Goal: Task Accomplishment & Management: Manage account settings

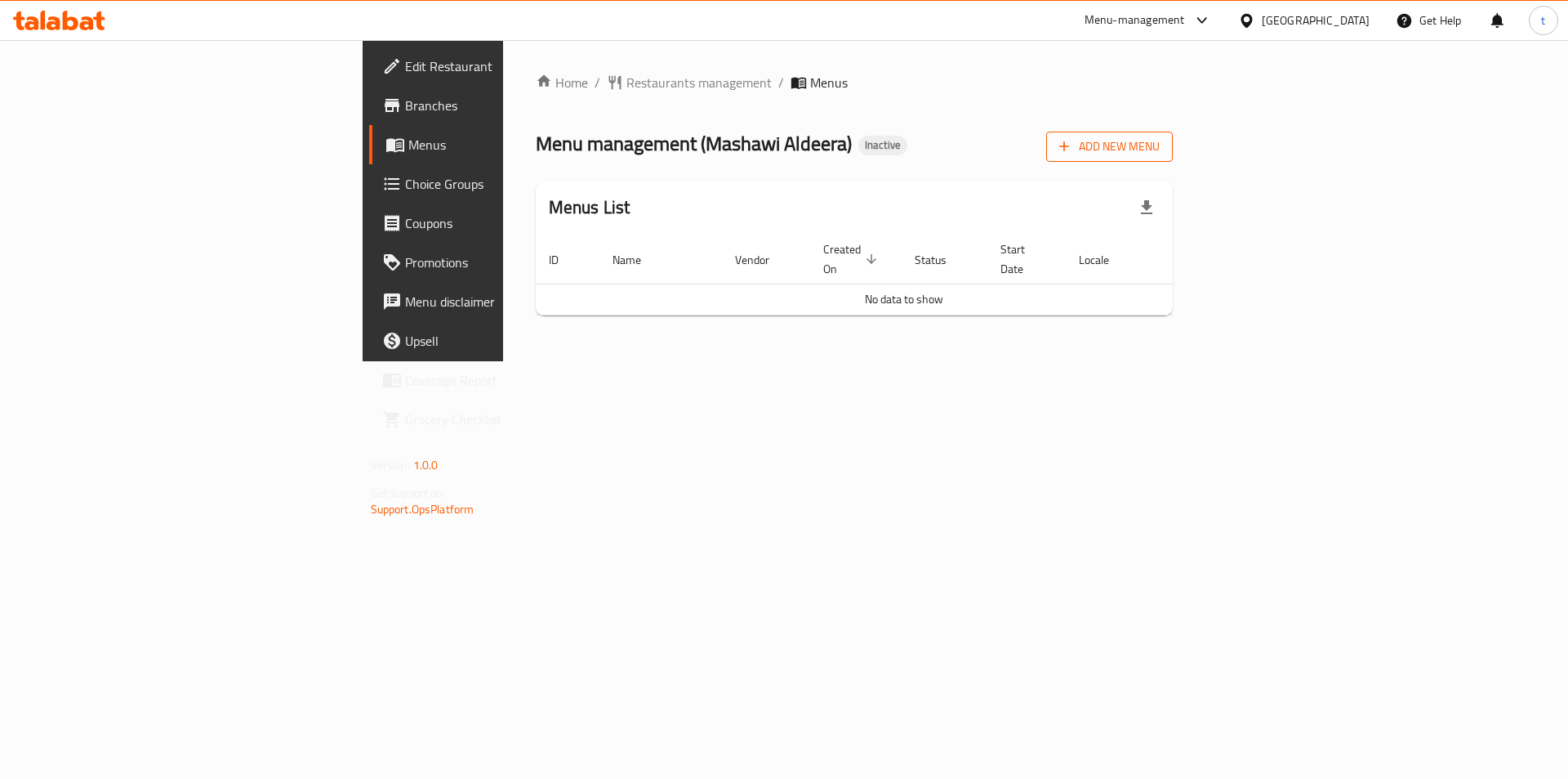
click at [1160, 147] on span "Add New Menu" at bounding box center [1109, 146] width 100 height 21
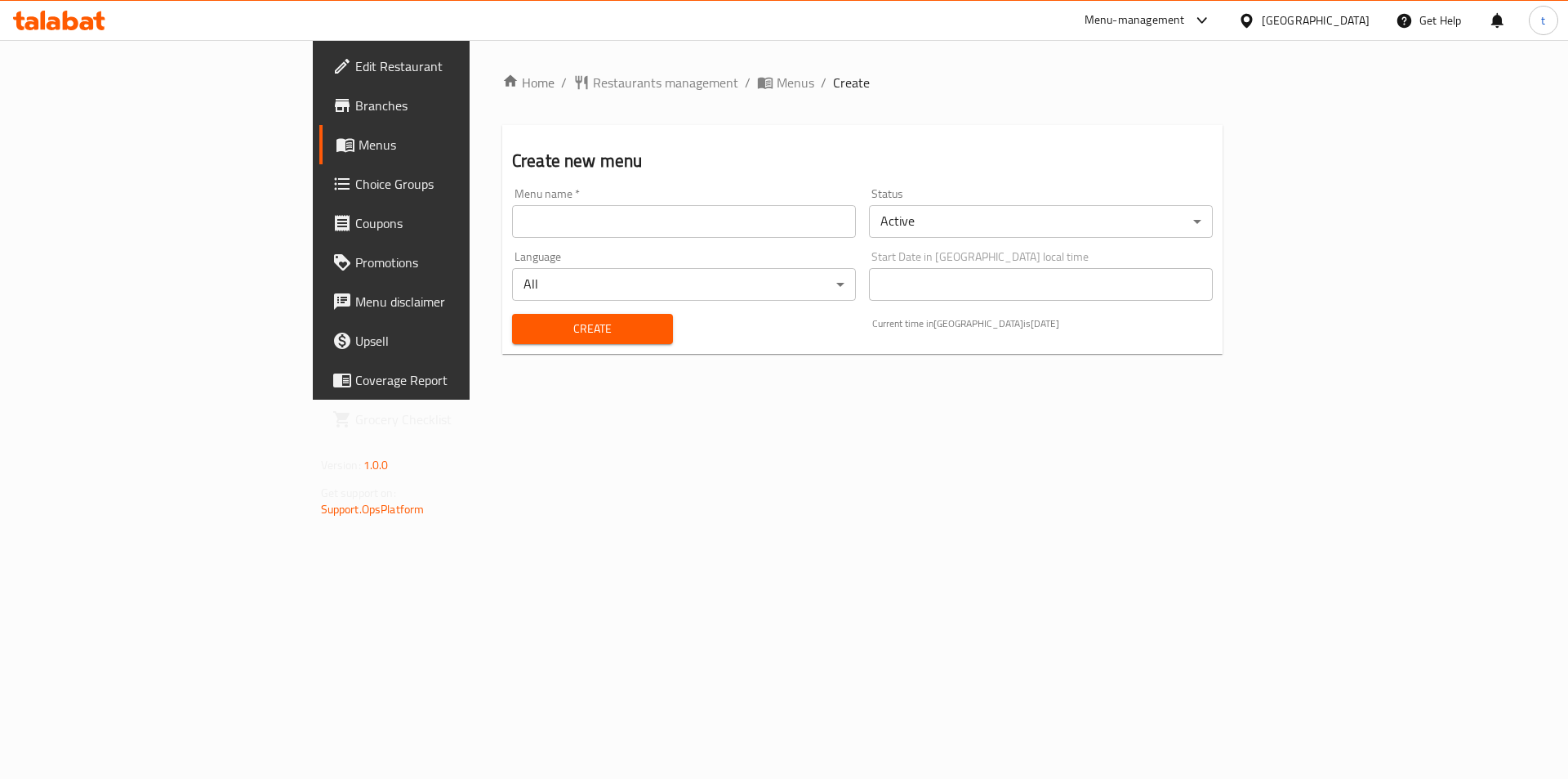
click at [672, 230] on input "text" at bounding box center [683, 221] width 344 height 32
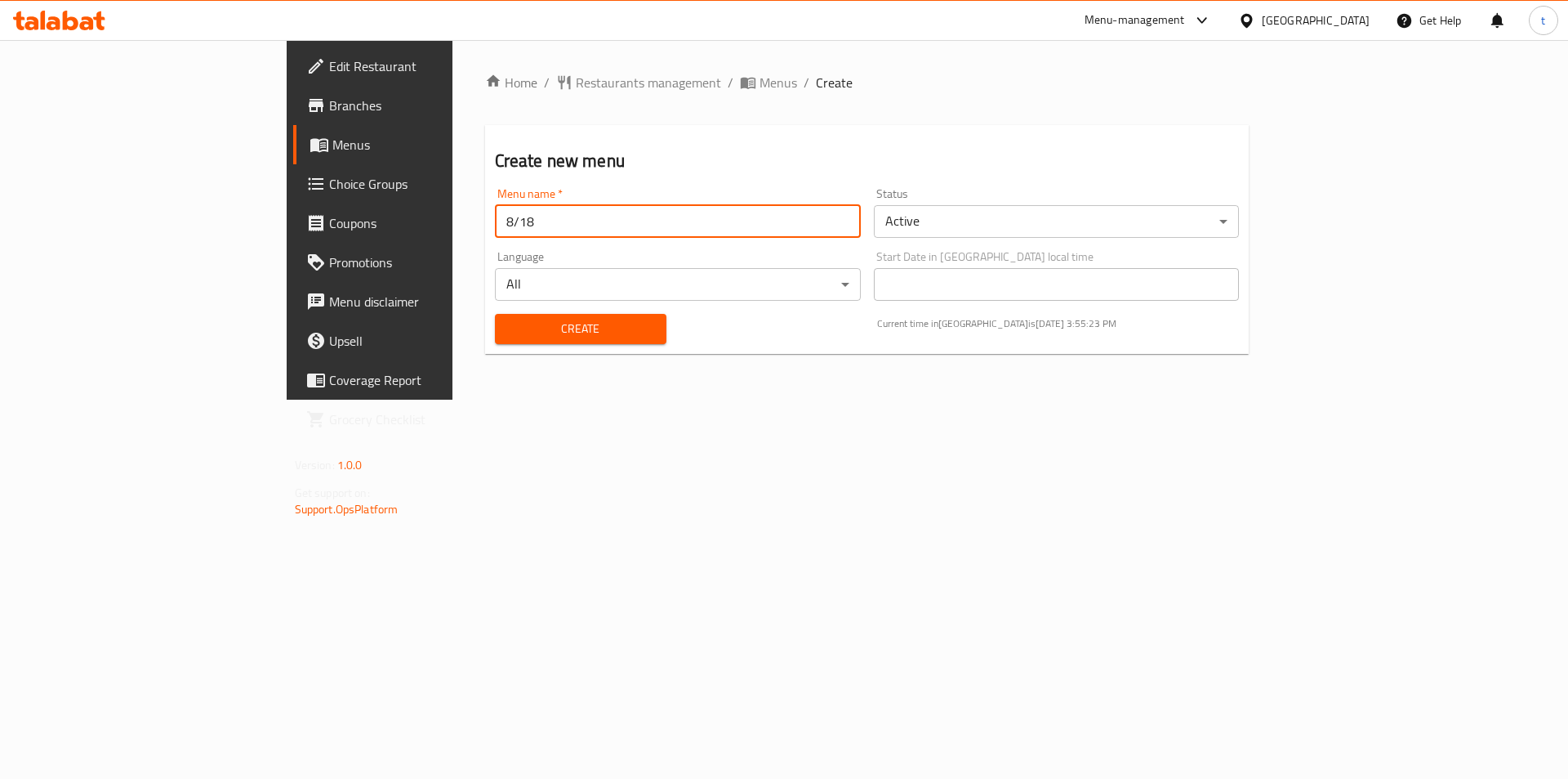
type input "8/18"
click at [508, 321] on span "Create" at bounding box center [581, 329] width 145 height 21
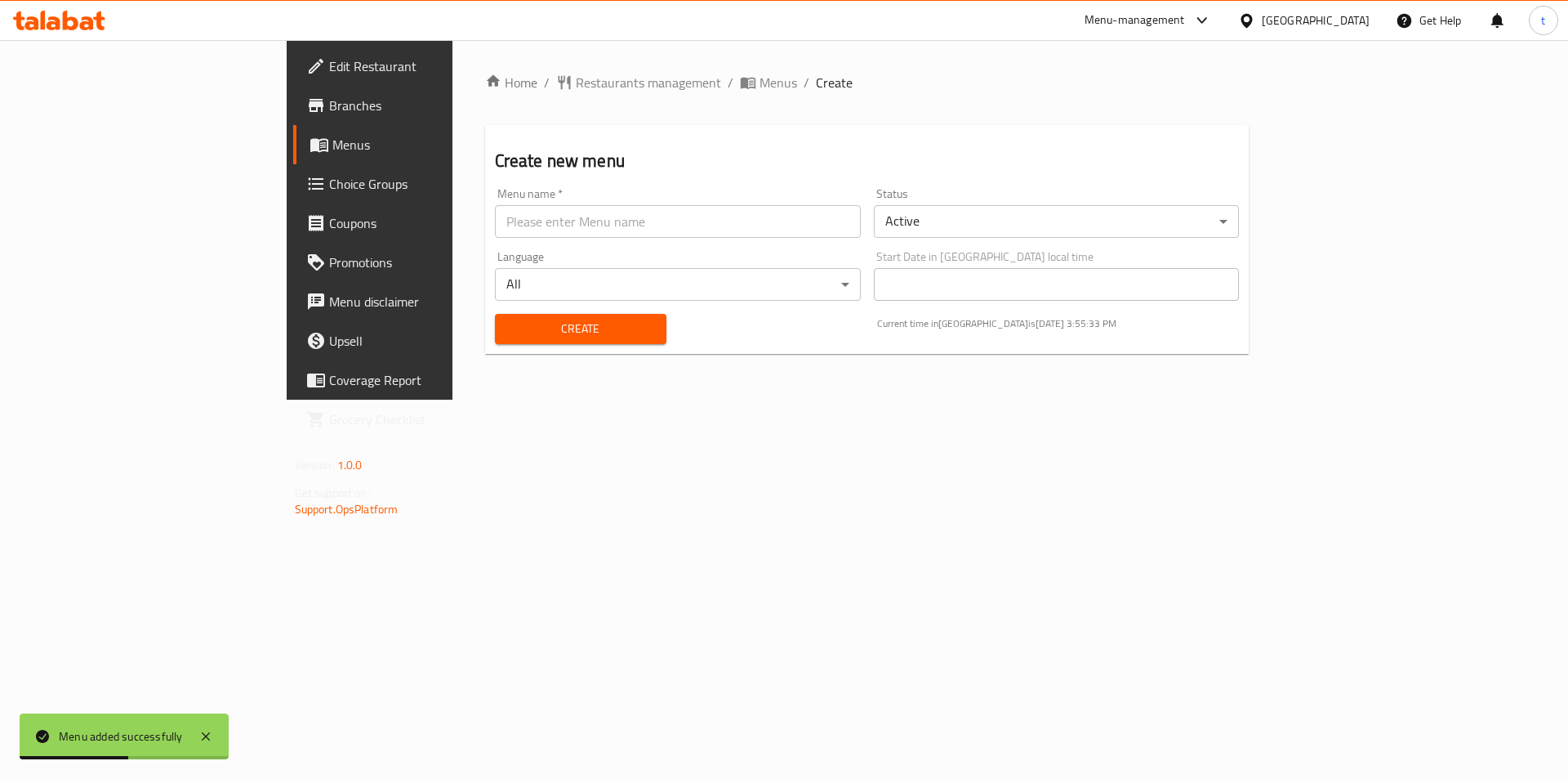
click at [332, 148] on span "Menus" at bounding box center [433, 144] width 203 height 20
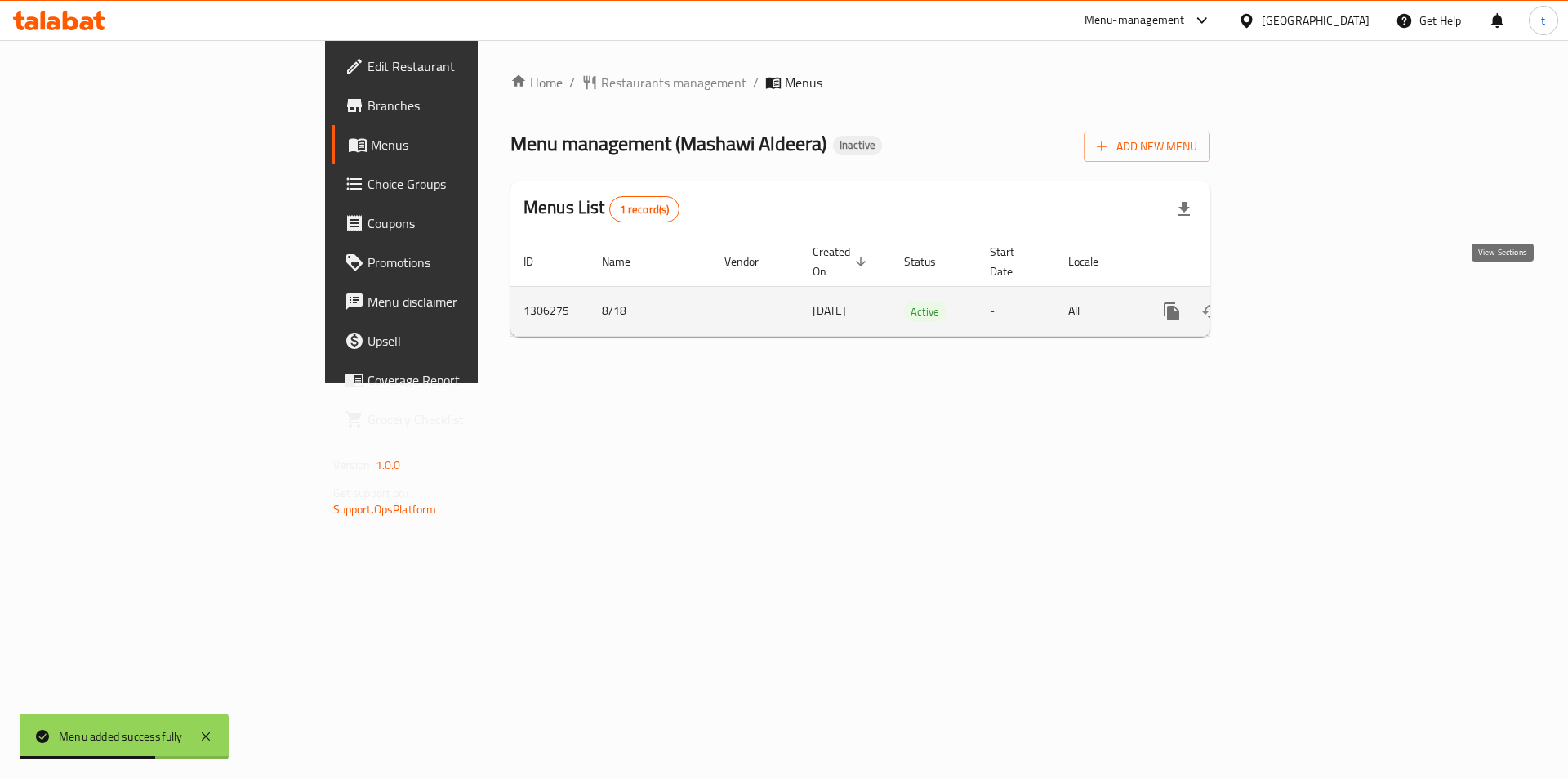
click at [1299, 301] on icon "enhanced table" at bounding box center [1290, 311] width 20 height 20
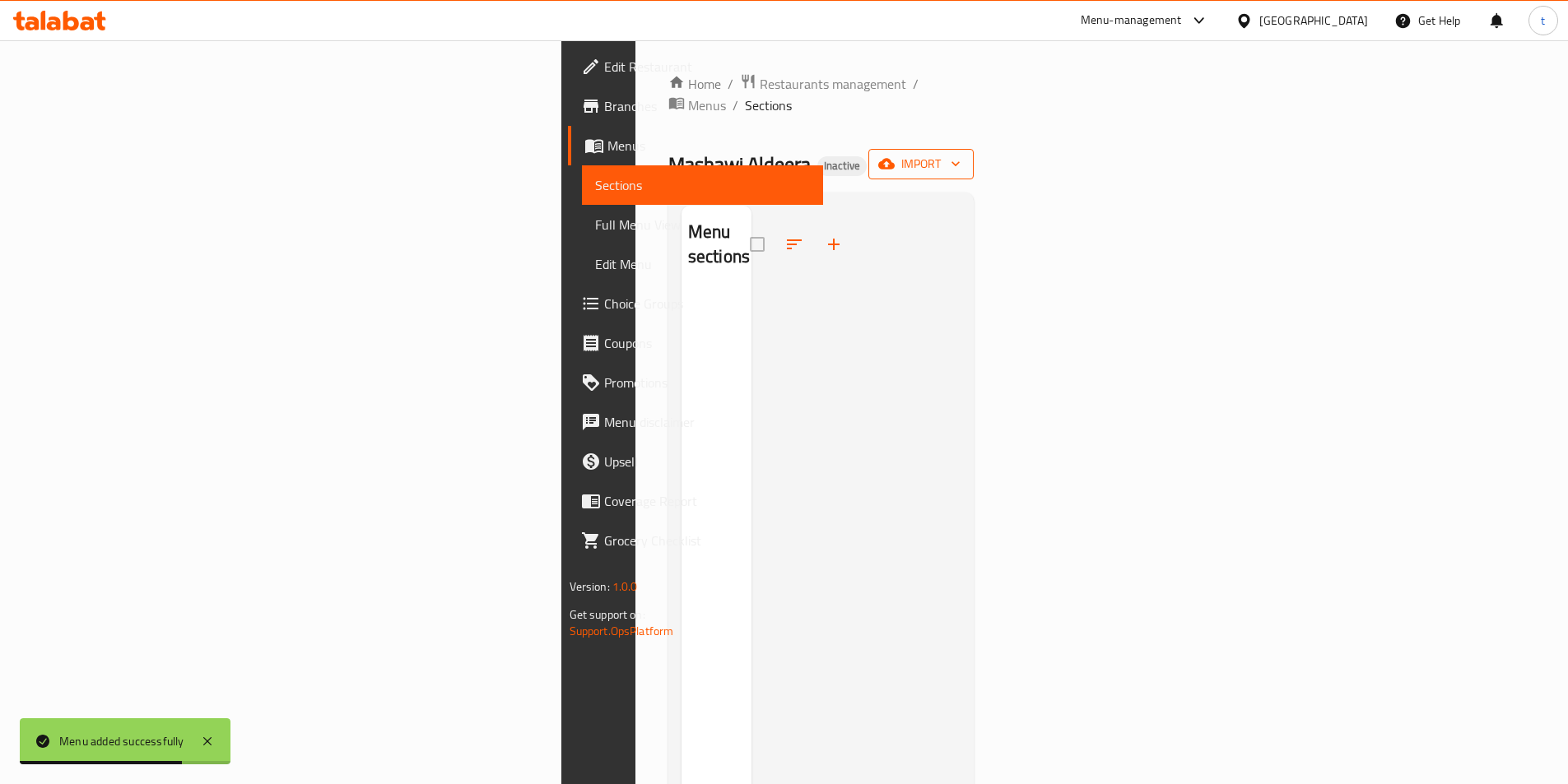
click at [960, 154] on span "import" at bounding box center [921, 164] width 79 height 21
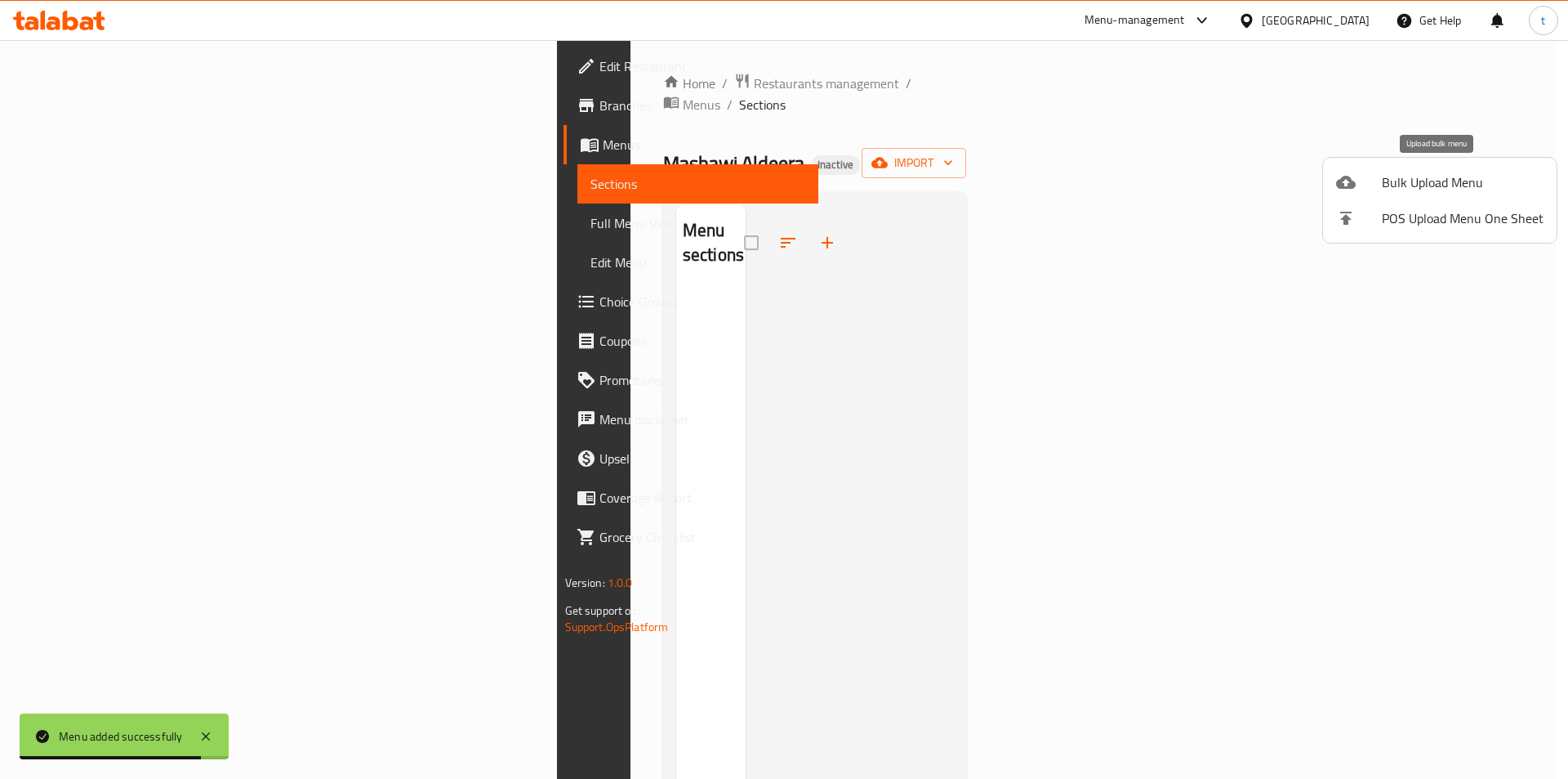
click at [1460, 174] on span "Bulk Upload Menu" at bounding box center [1462, 182] width 162 height 20
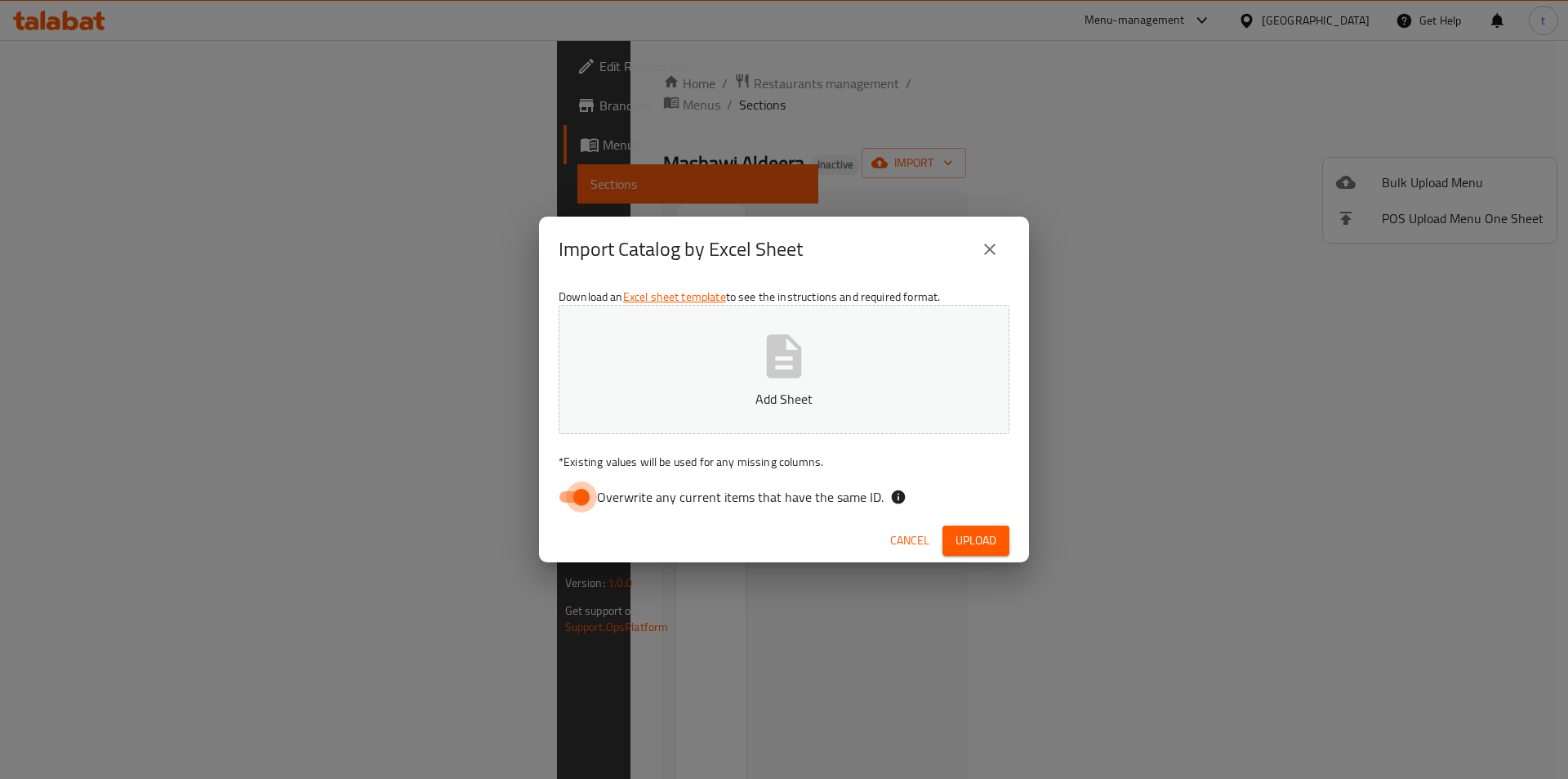
click at [591, 488] on input "Overwrite any current items that have the same ID." at bounding box center [582, 497] width 93 height 31
checkbox input "false"
click at [982, 533] on span "Upload" at bounding box center [977, 541] width 41 height 21
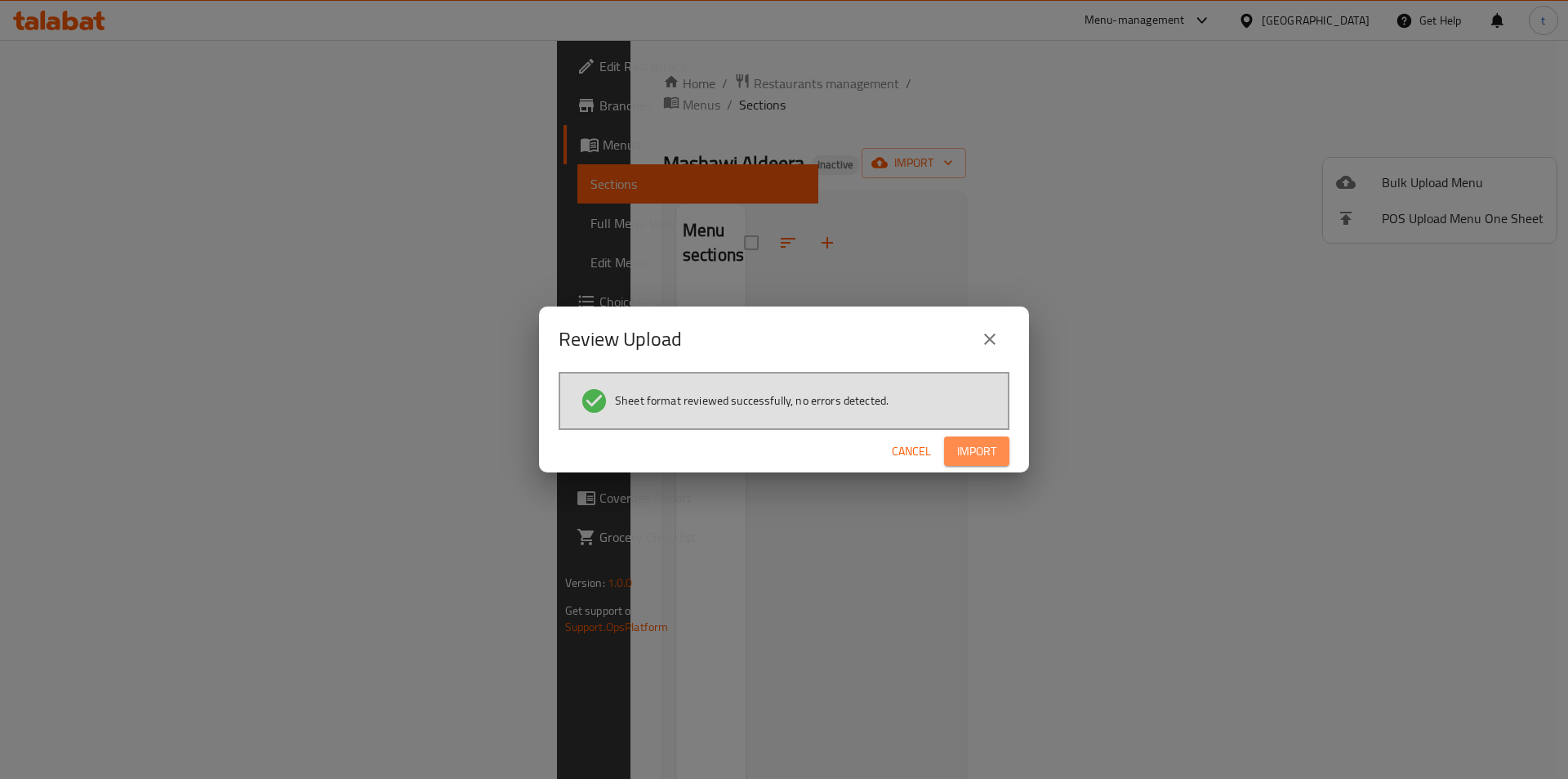
click at [979, 448] on span "Import" at bounding box center [977, 451] width 39 height 21
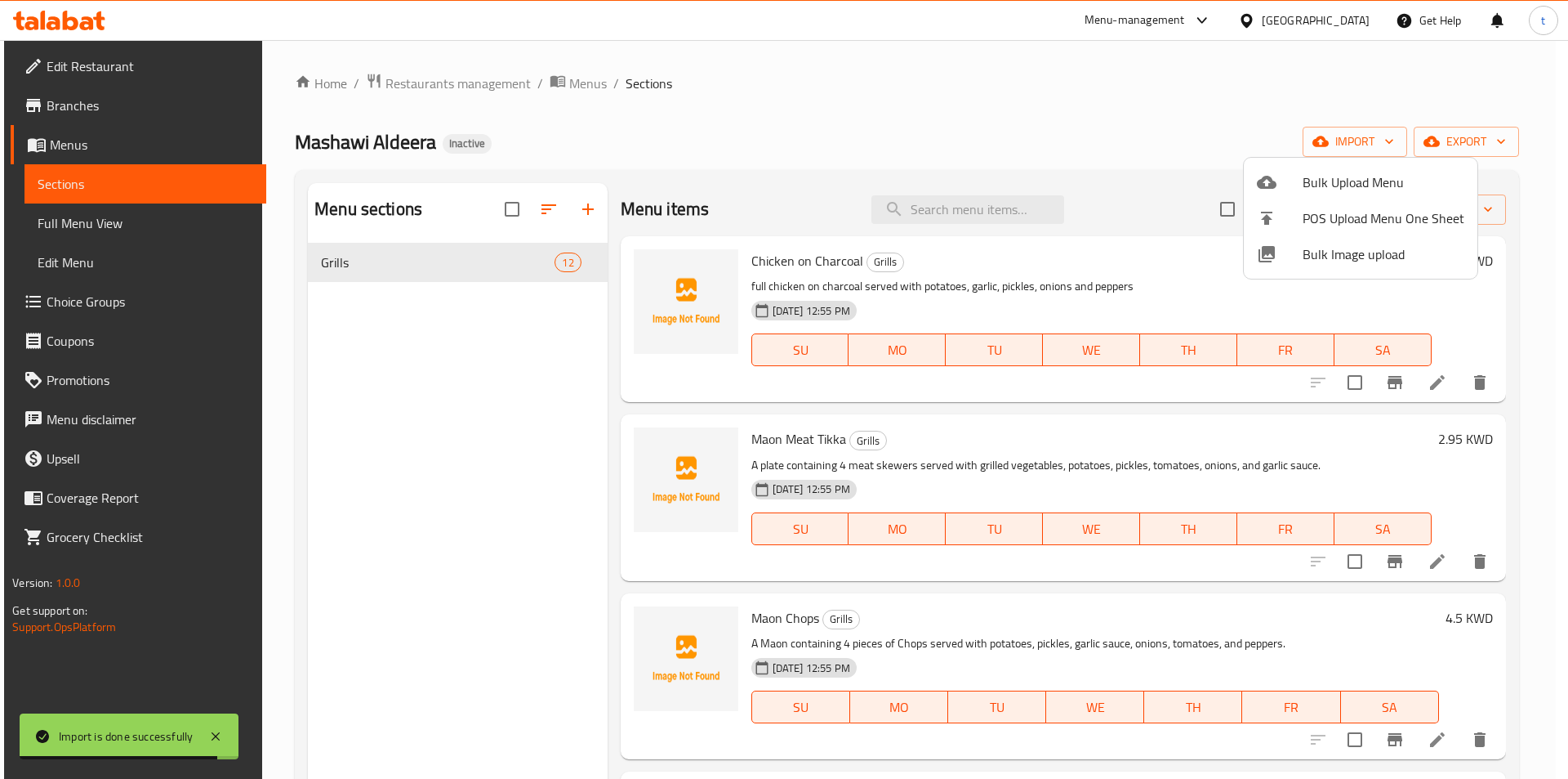
click at [68, 218] on div at bounding box center [784, 390] width 1568 height 779
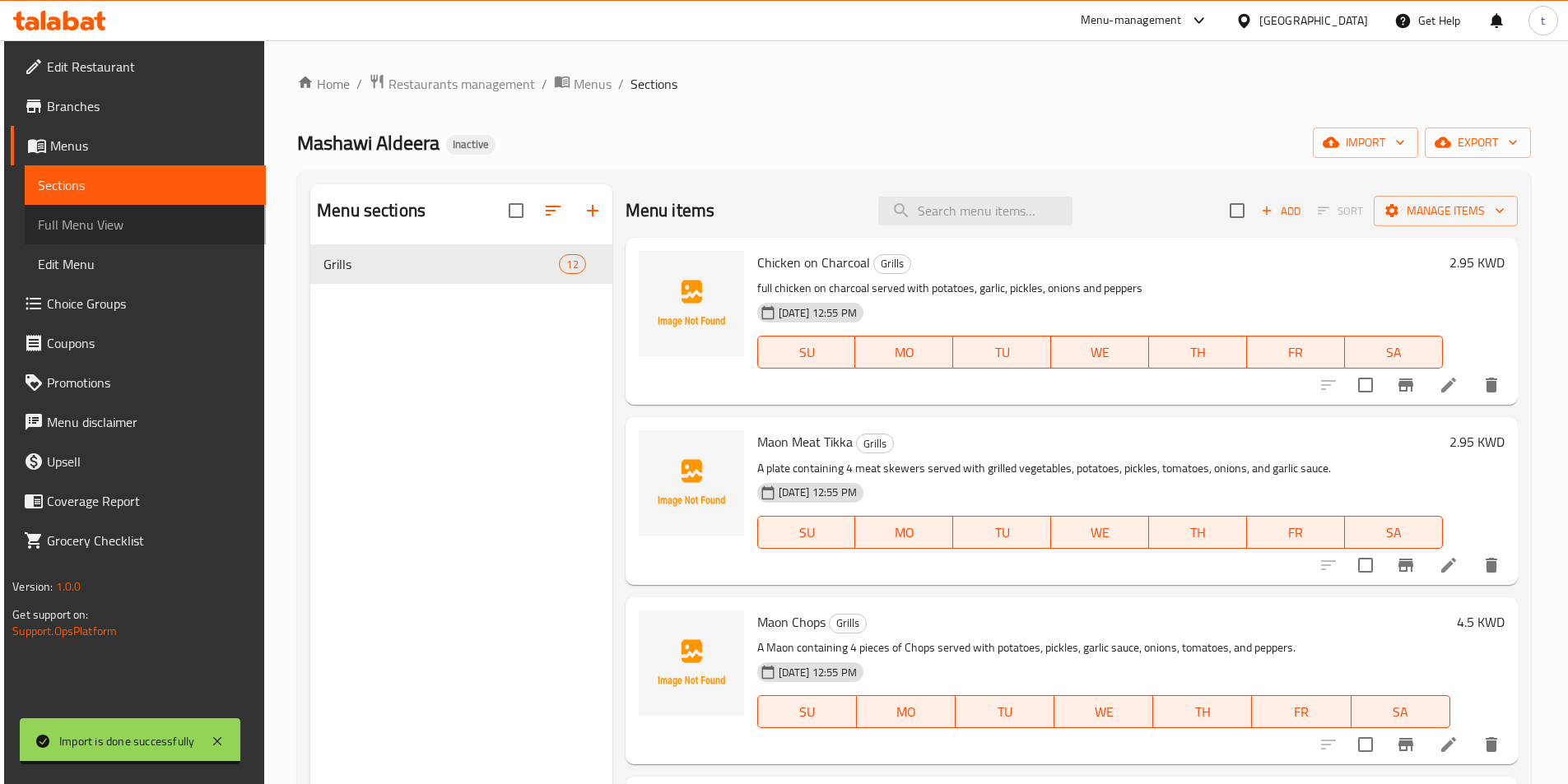
click at [68, 219] on span "Full Menu View" at bounding box center [144, 224] width 214 height 20
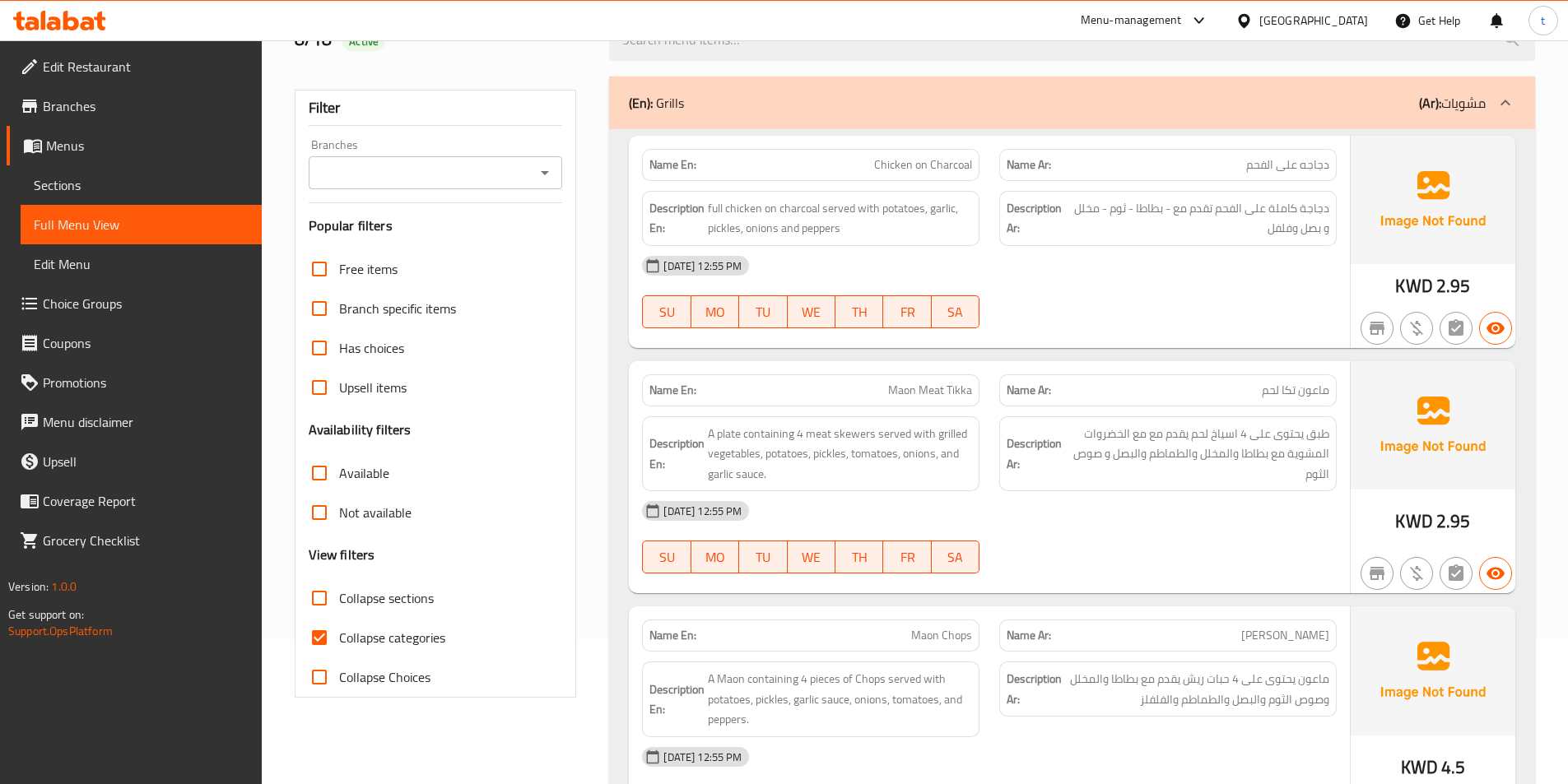
scroll to position [412, 0]
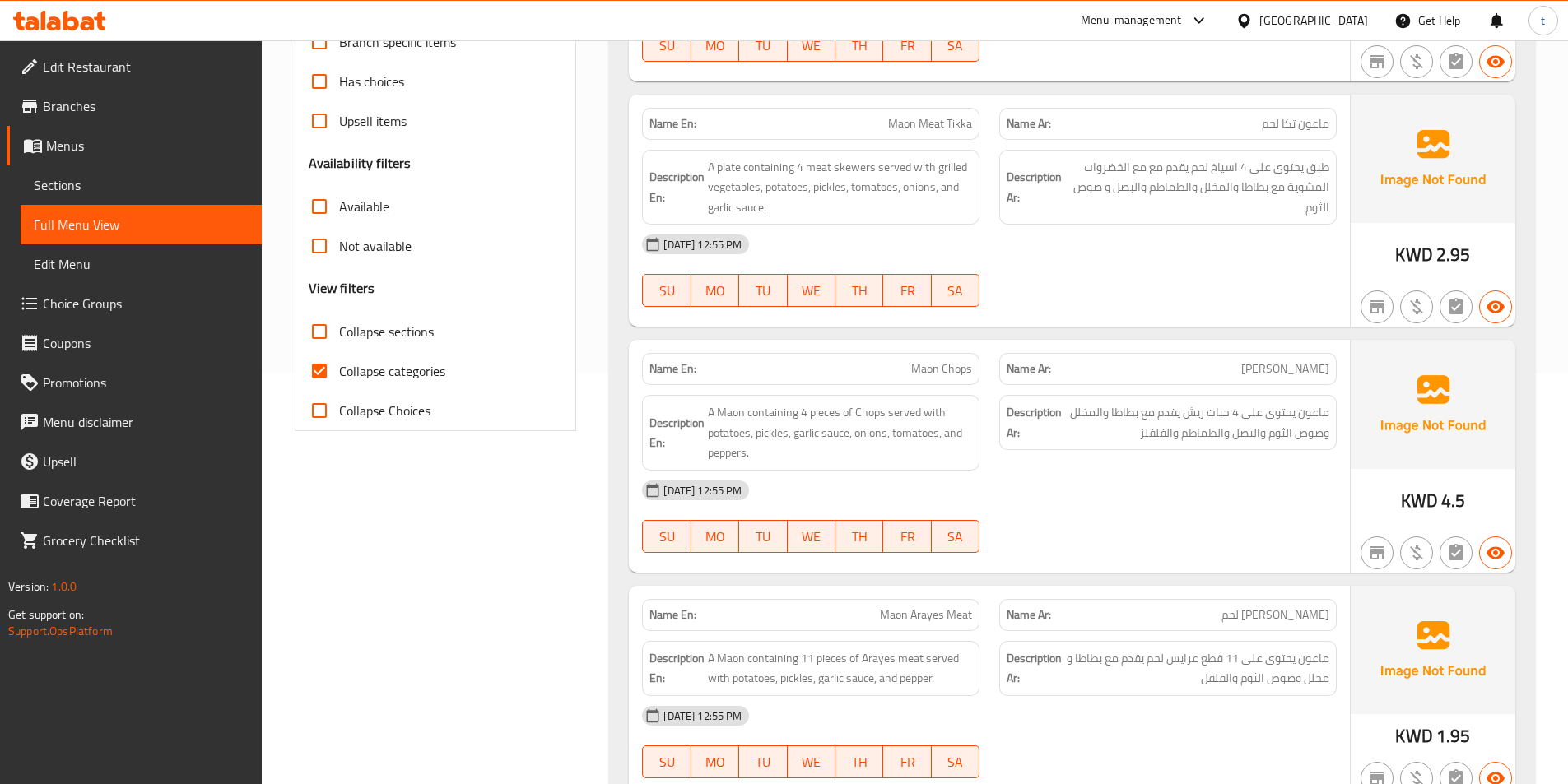
click at [308, 362] on input "Collapse categories" at bounding box center [319, 371] width 40 height 39
checkbox input "false"
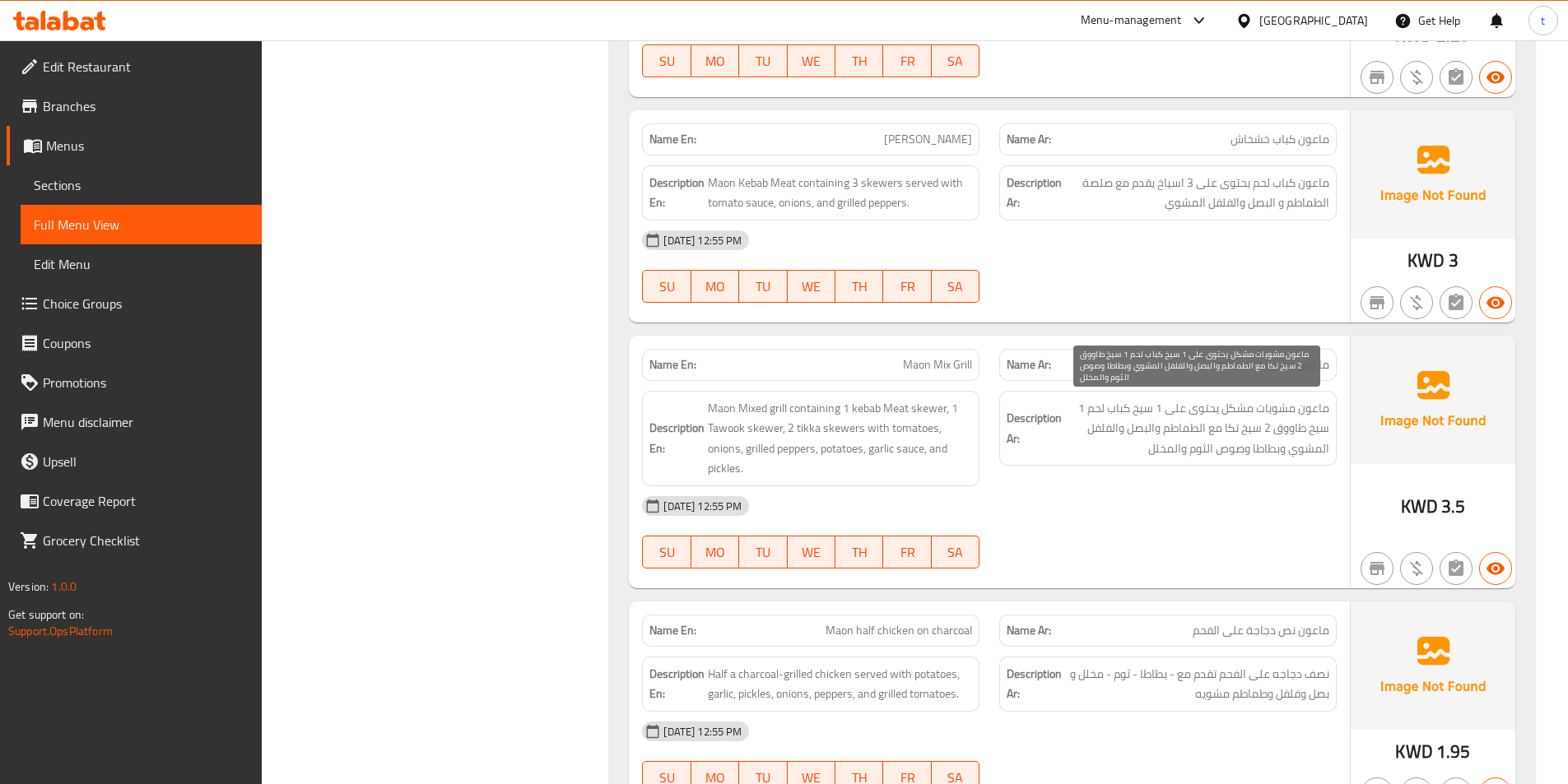
scroll to position [1727, 0]
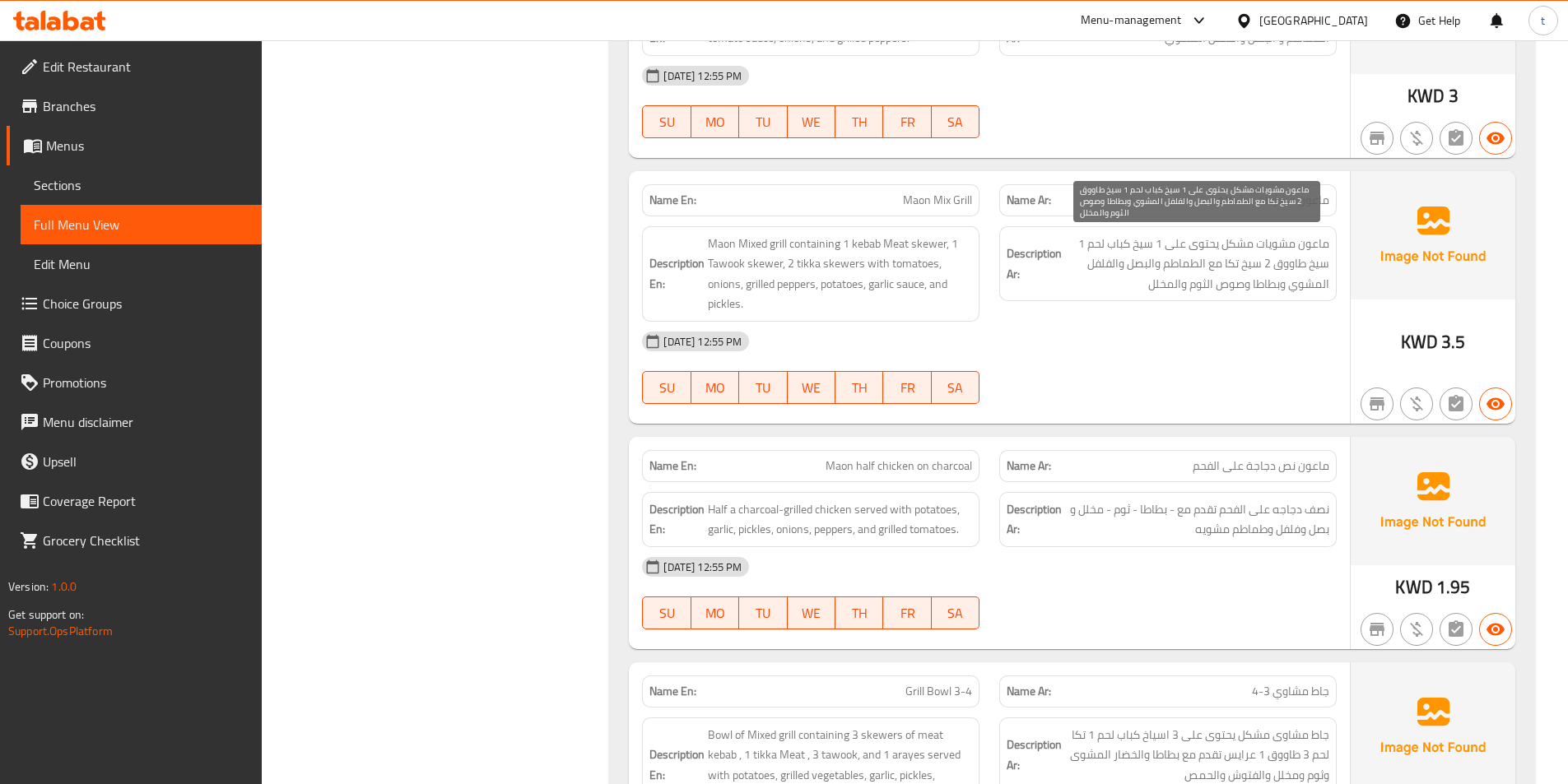
click at [1228, 259] on span "ماعون مشويات مشكل يحتوى على 1 سيخ كباب لحم 1 سيخ طاووق 2 سيخ تكا مع الطماطم وال…" at bounding box center [1197, 265] width 264 height 61
copy span "تكا"
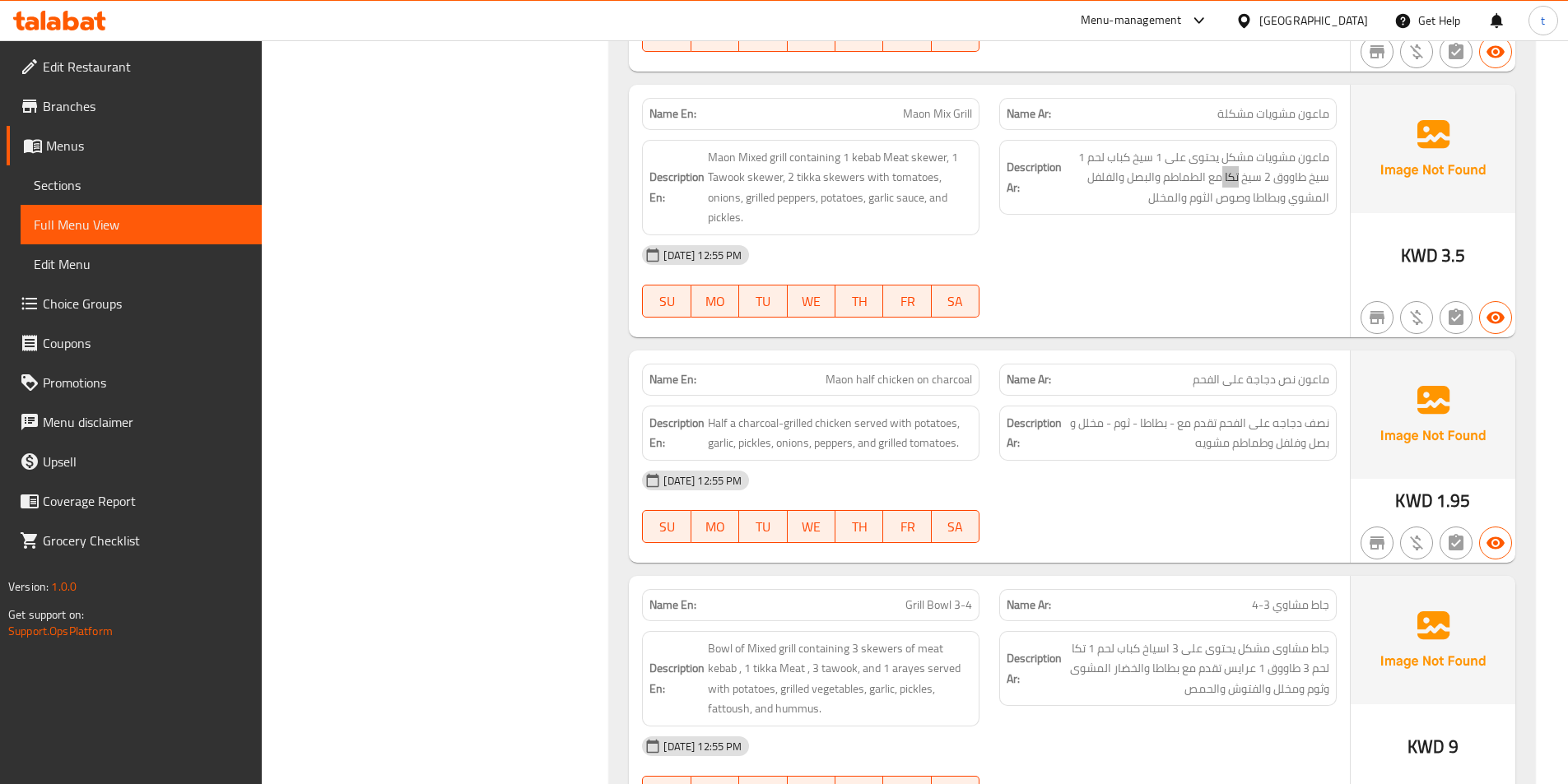
scroll to position [1892, 0]
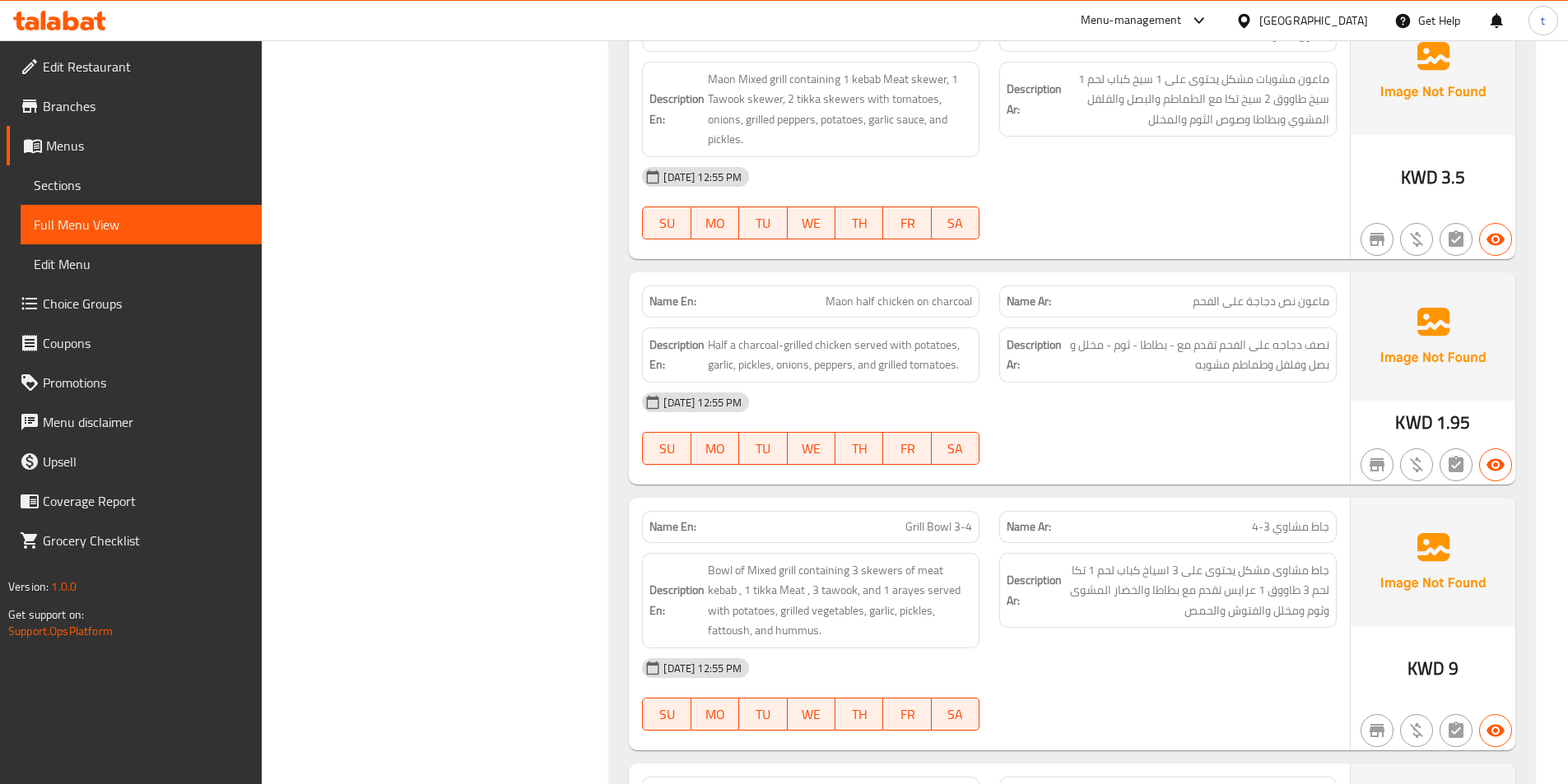
click at [1176, 299] on p "Name Ar: ماعون نص دجاجة على الفحم" at bounding box center [1168, 301] width 323 height 17
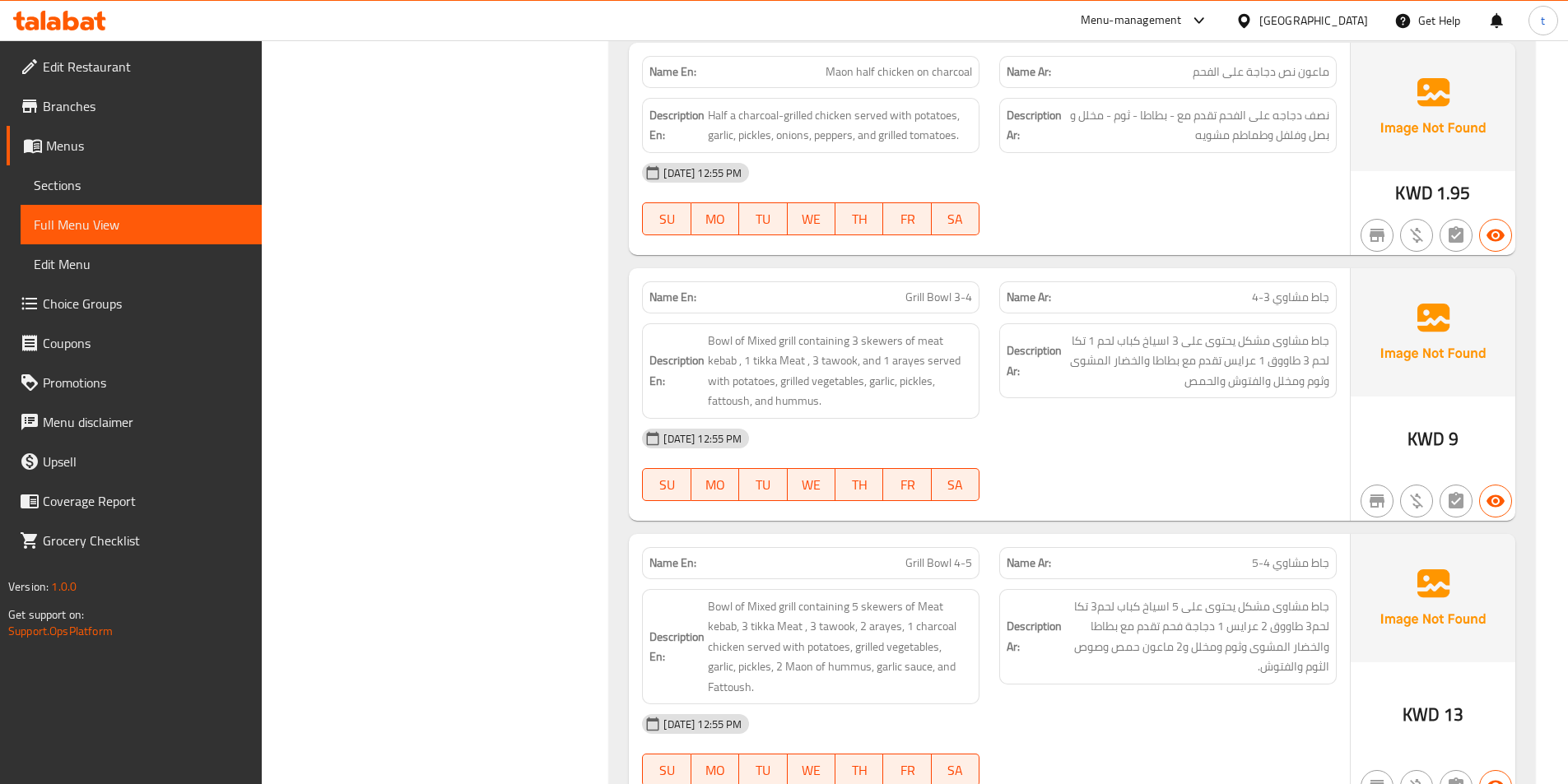
scroll to position [2303, 0]
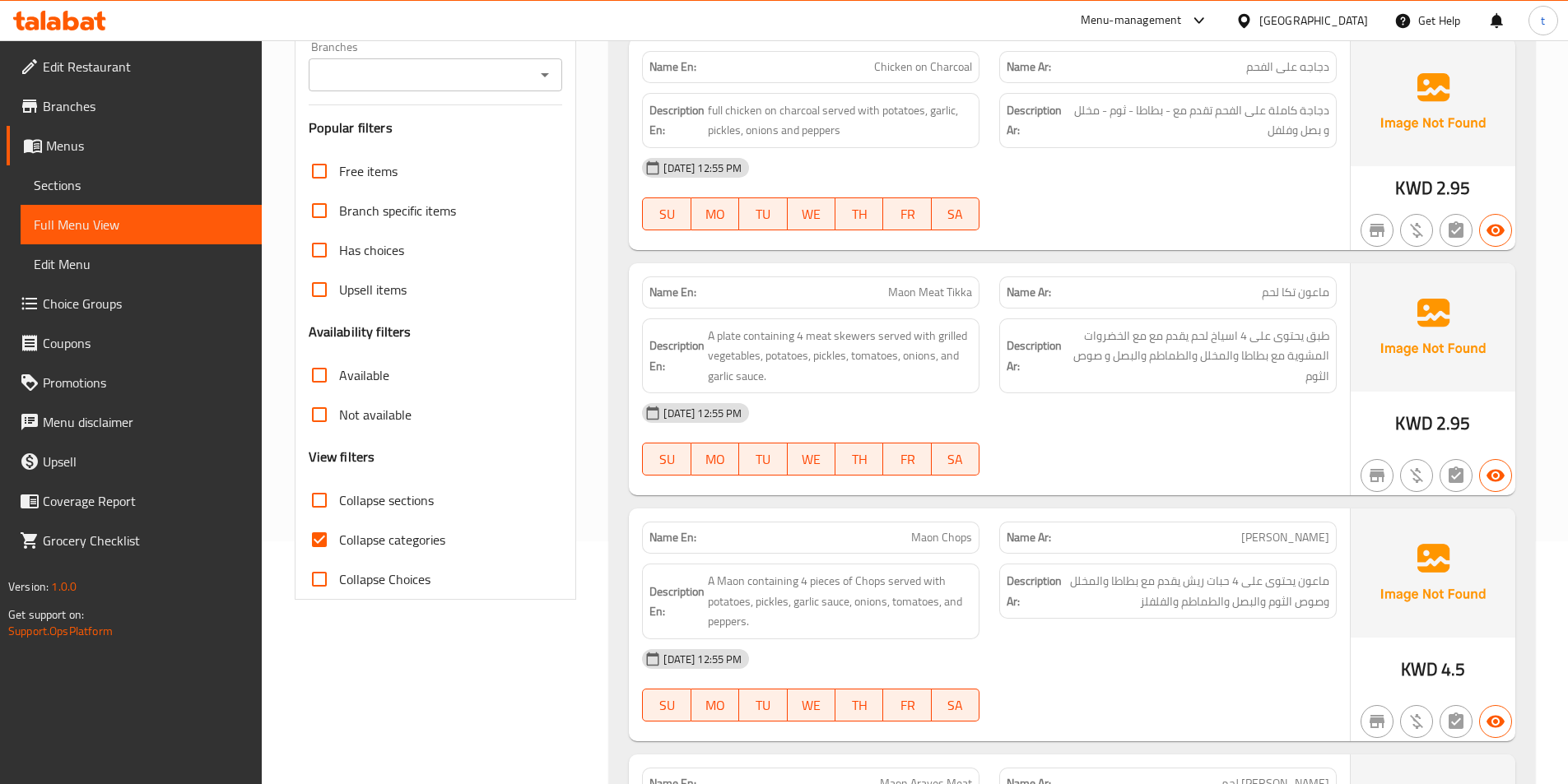
scroll to position [247, 0]
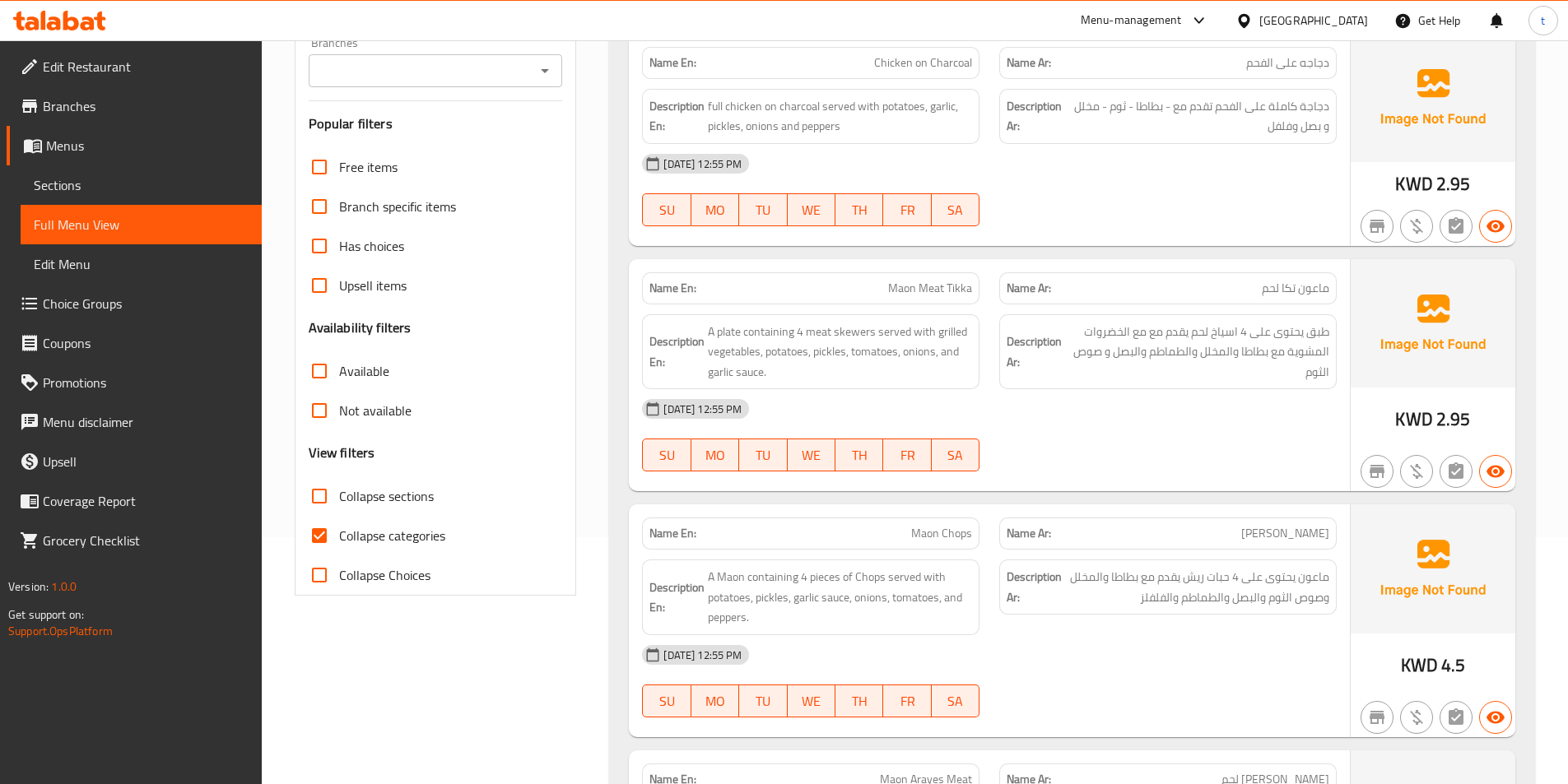
click at [314, 538] on input "Collapse categories" at bounding box center [319, 535] width 40 height 39
checkbox input "false"
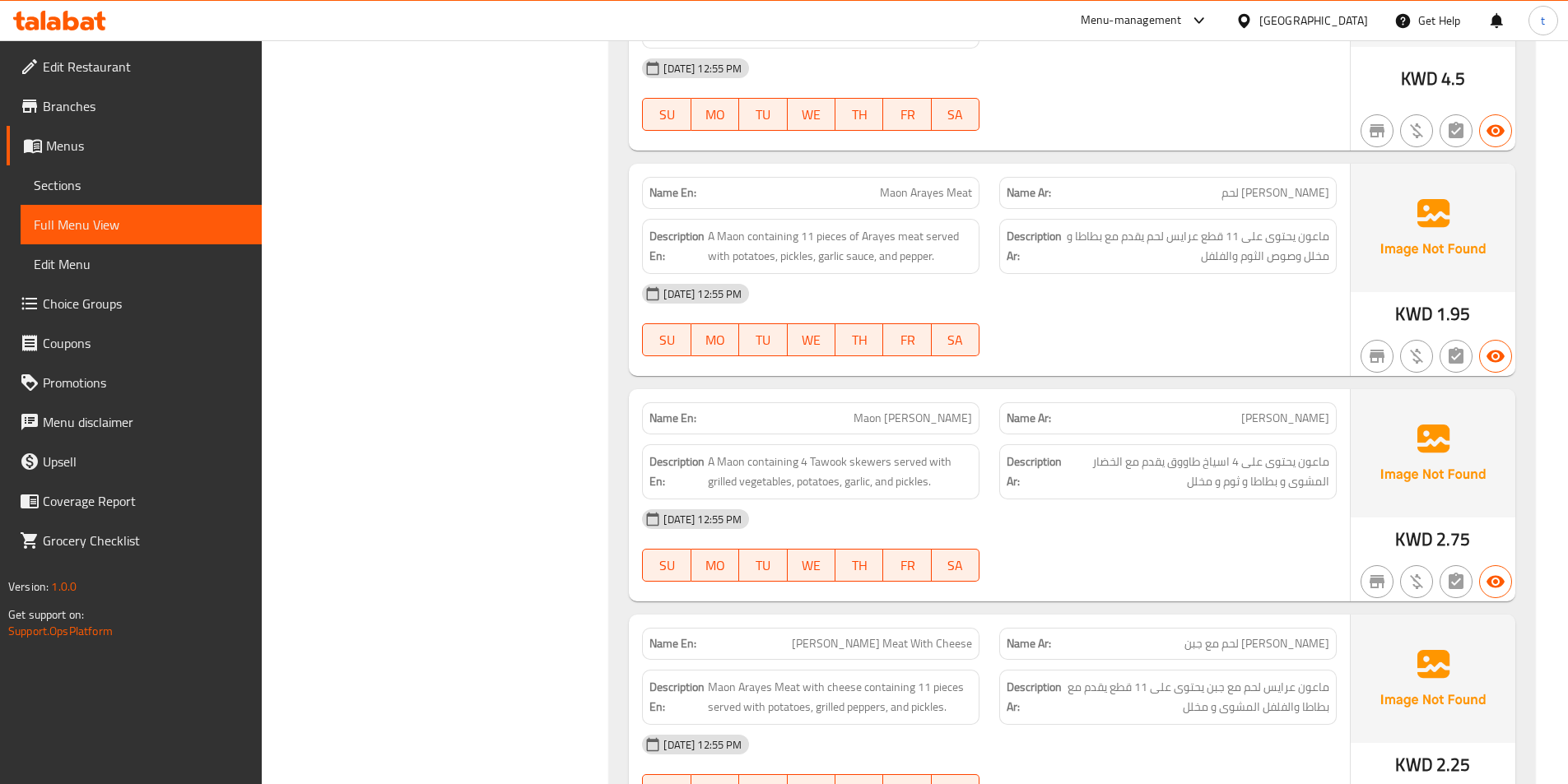
scroll to position [1151, 0]
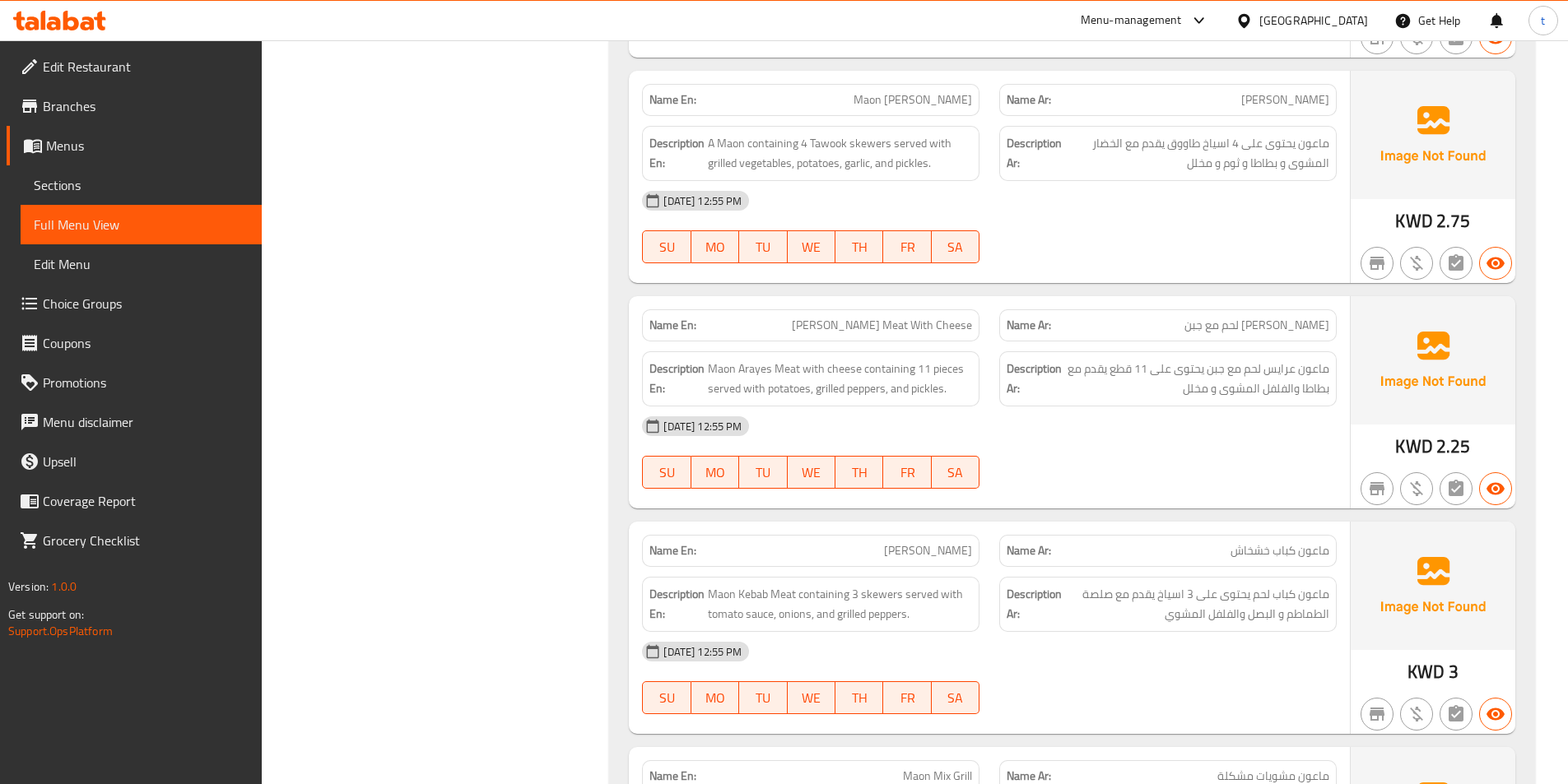
click at [109, 180] on span "Sections" at bounding box center [140, 185] width 214 height 20
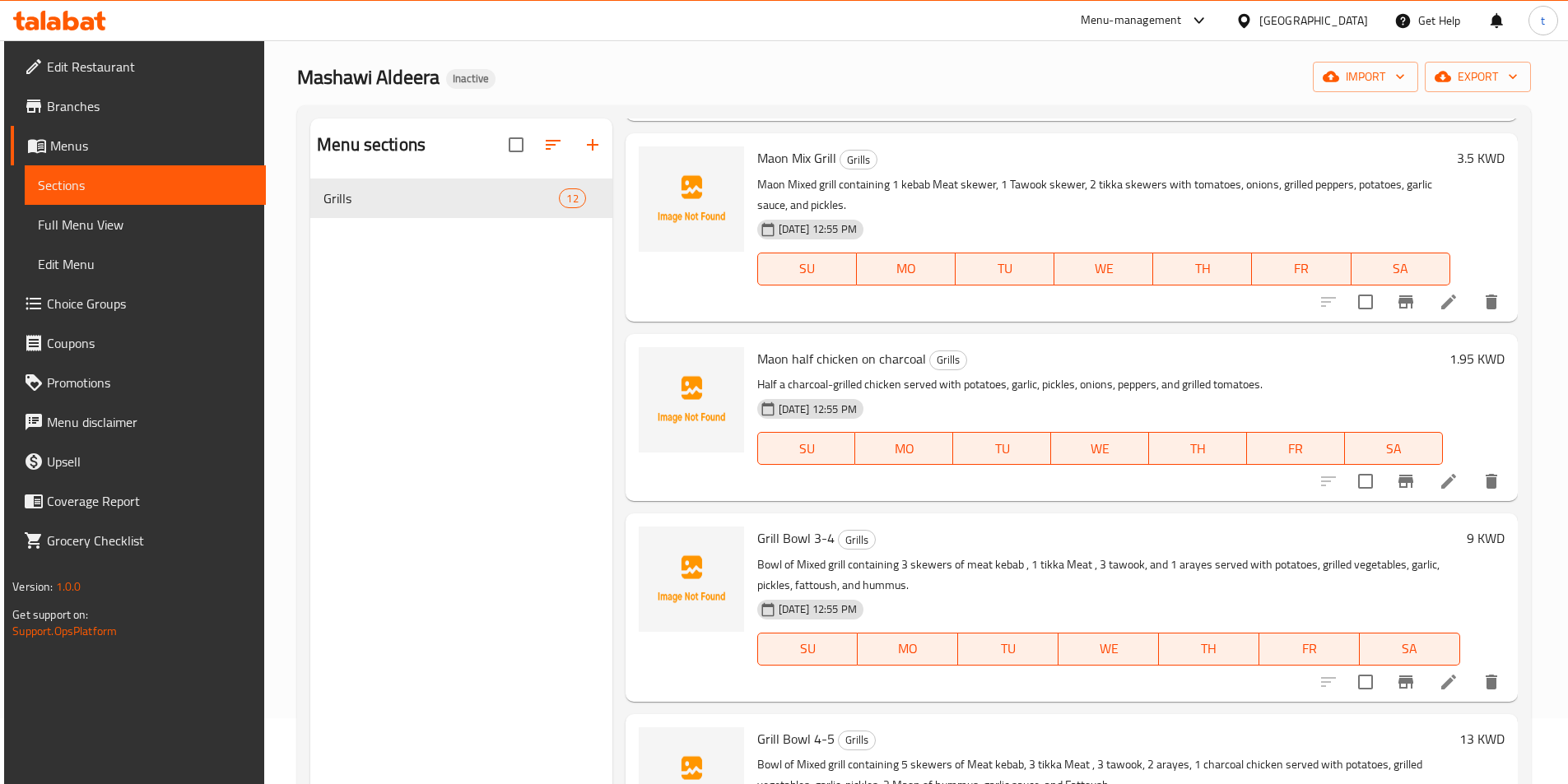
scroll to position [1316, 0]
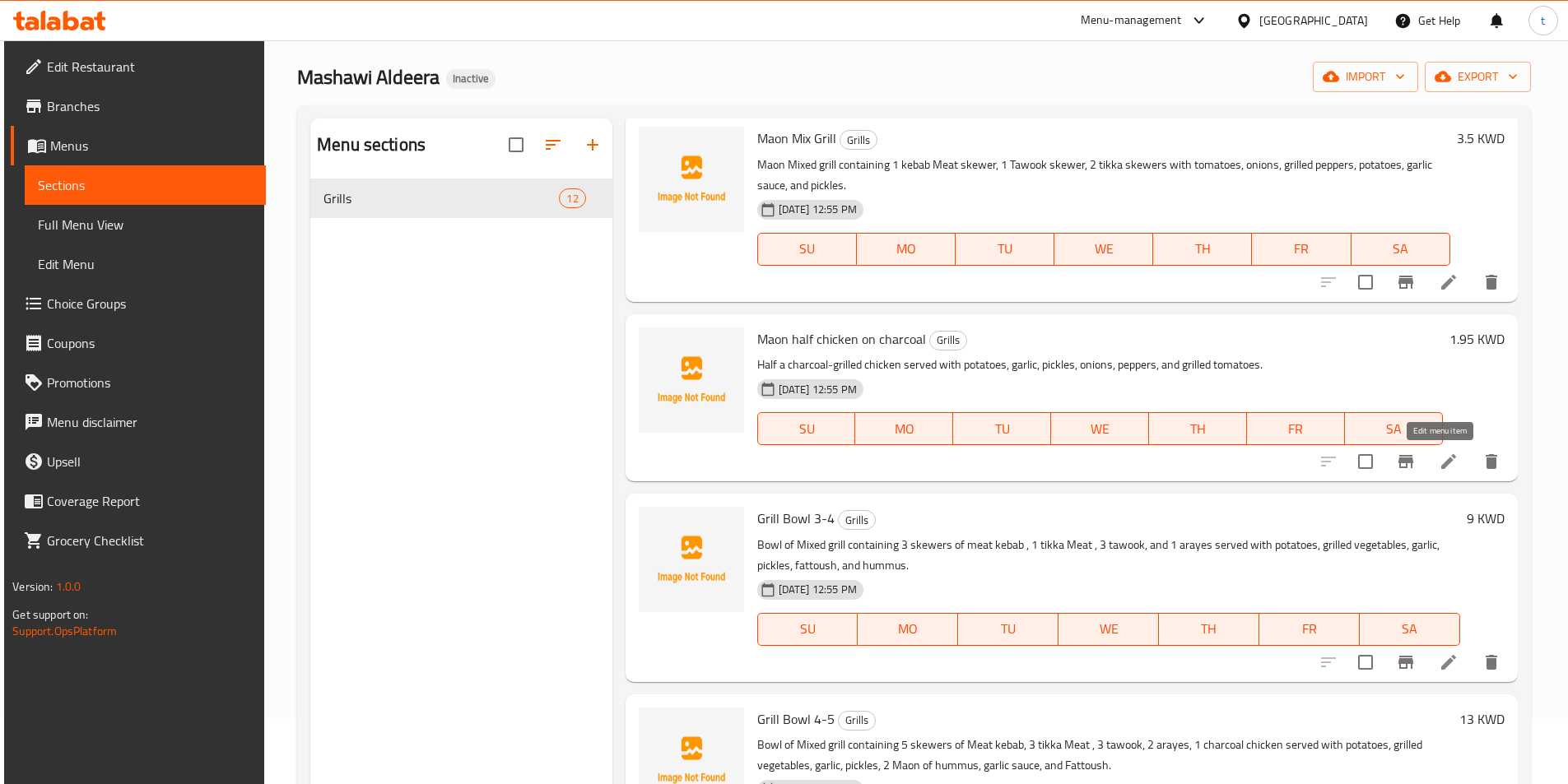
click at [1439, 455] on icon at bounding box center [1448, 461] width 20 height 20
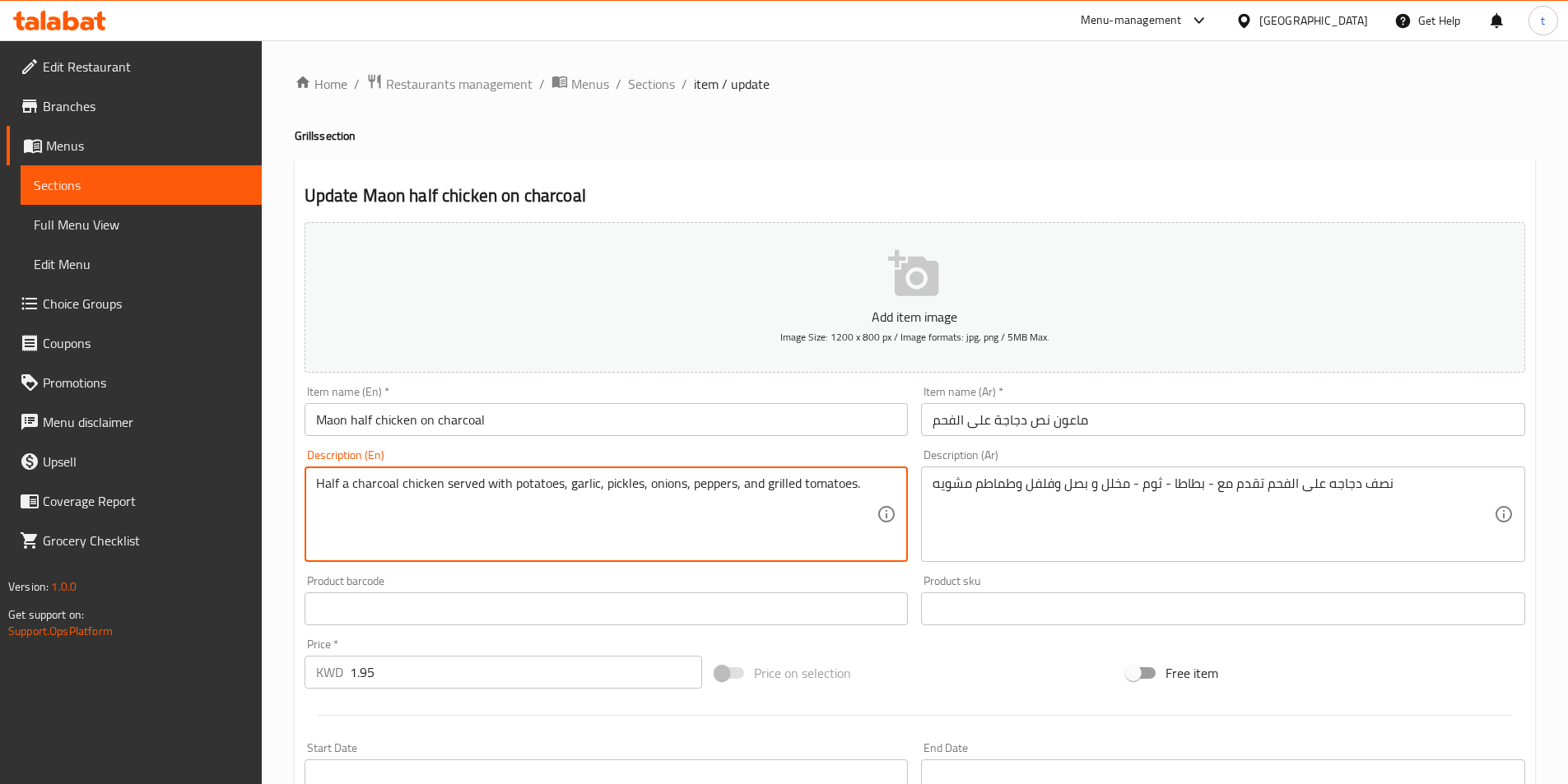
click at [432, 485] on textarea "Half a charcoal chicken served with potatoes, garlic, pickles, onions, peppers,…" at bounding box center [597, 513] width 561 height 78
paste textarea "chicken"
drag, startPoint x: 448, startPoint y: 488, endPoint x: 308, endPoint y: 471, distance: 141.0
click at [308, 471] on div "Half chicken on charcoal served with potatoes, garlic, pickles, onions, peppers…" at bounding box center [606, 513] width 604 height 96
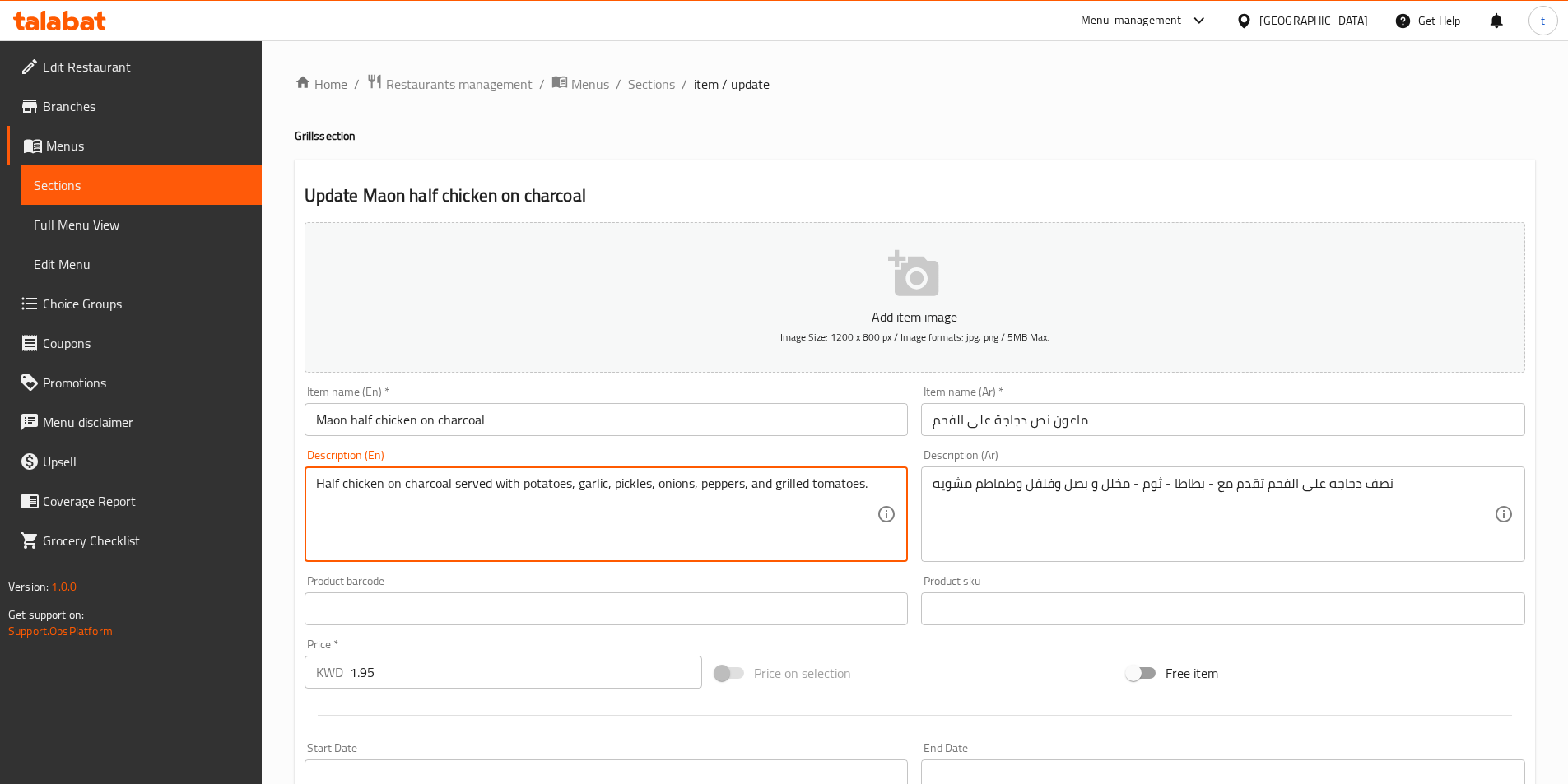
type textarea "Half chicken on charcoal served with potatoes, garlic, pickles, onions, peppers…"
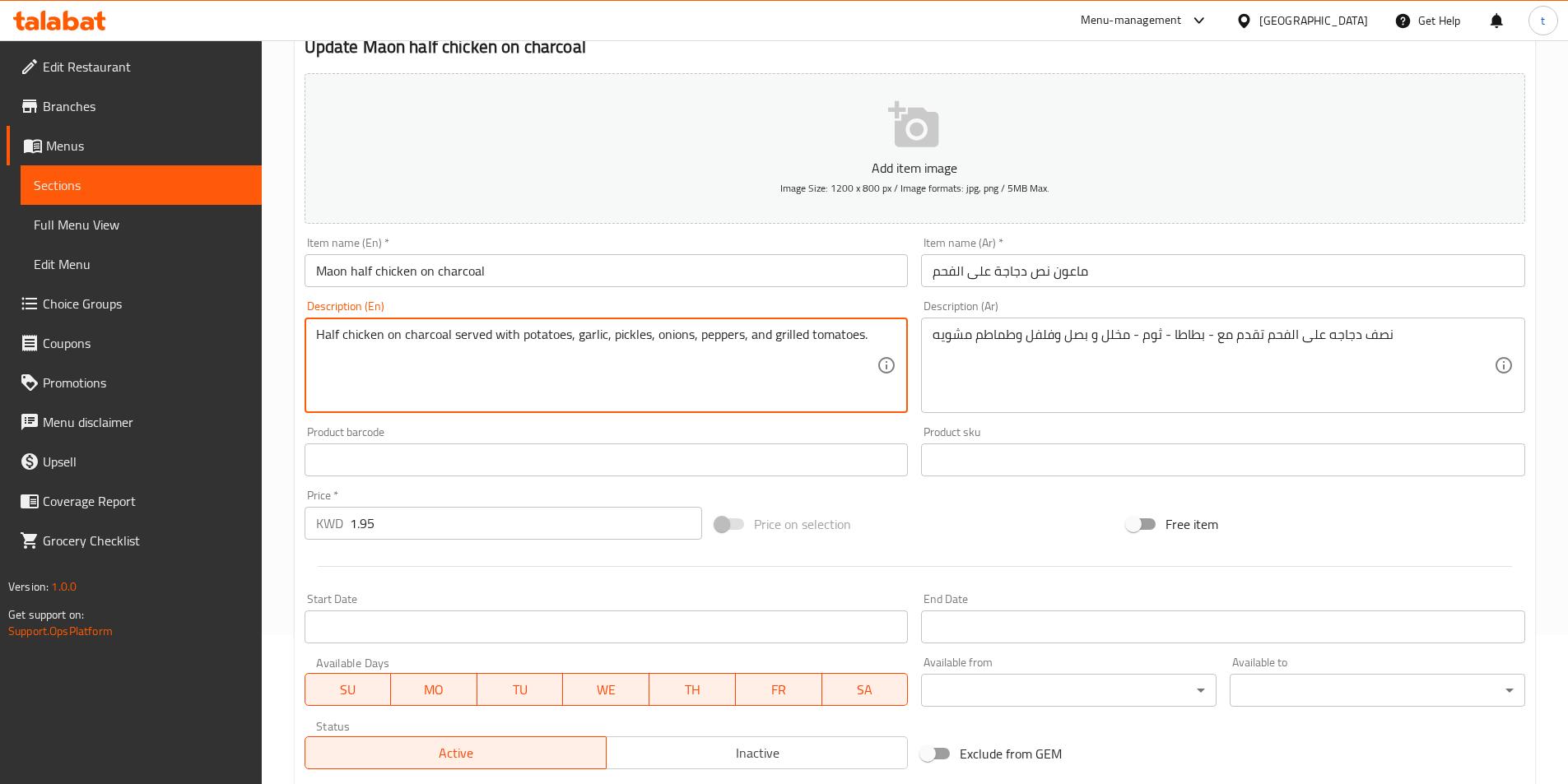
scroll to position [165, 0]
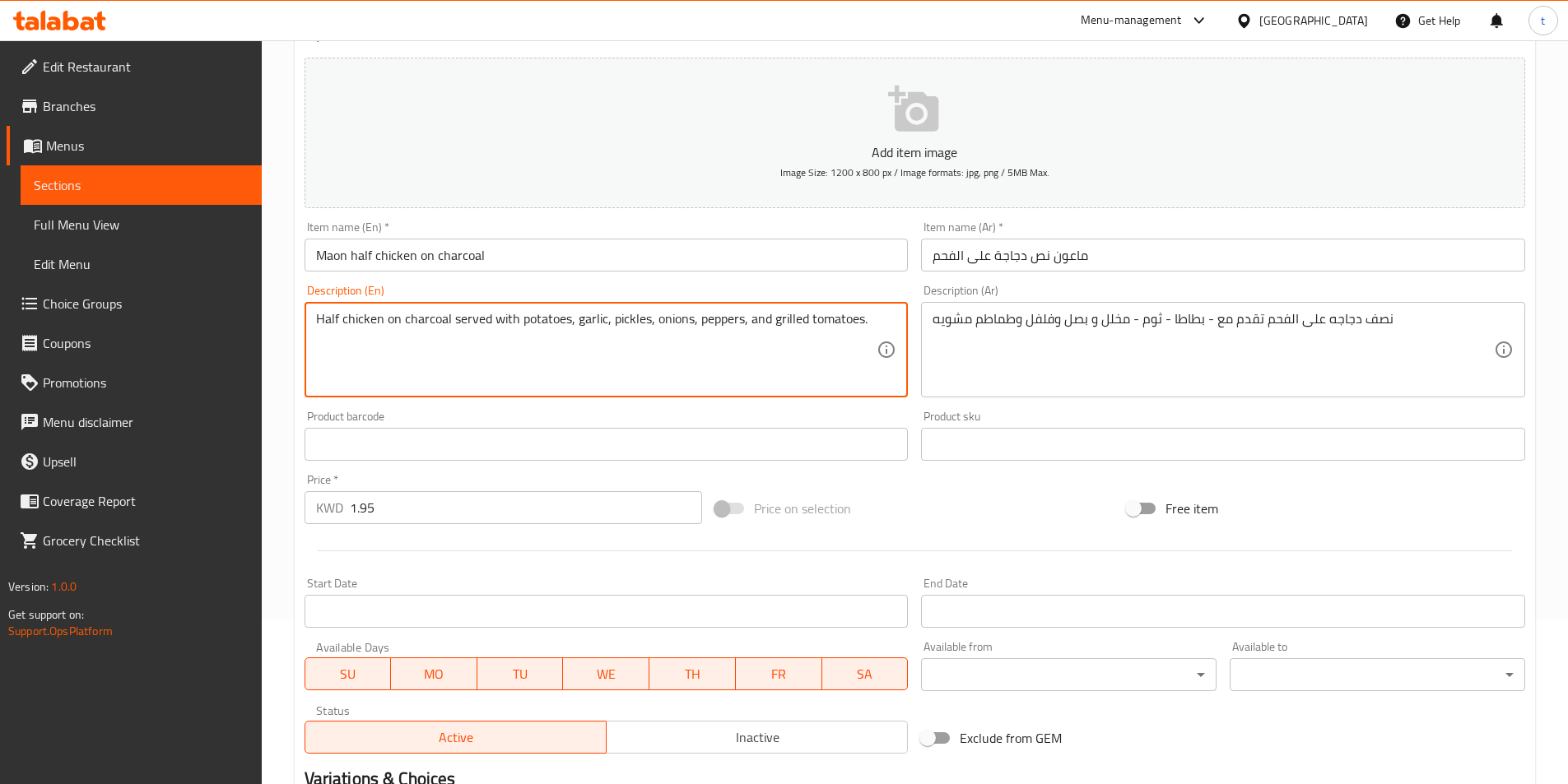
click at [554, 367] on textarea "Half chicken on charcoal served with potatoes, garlic, pickles, onions, peppers…" at bounding box center [597, 350] width 561 height 78
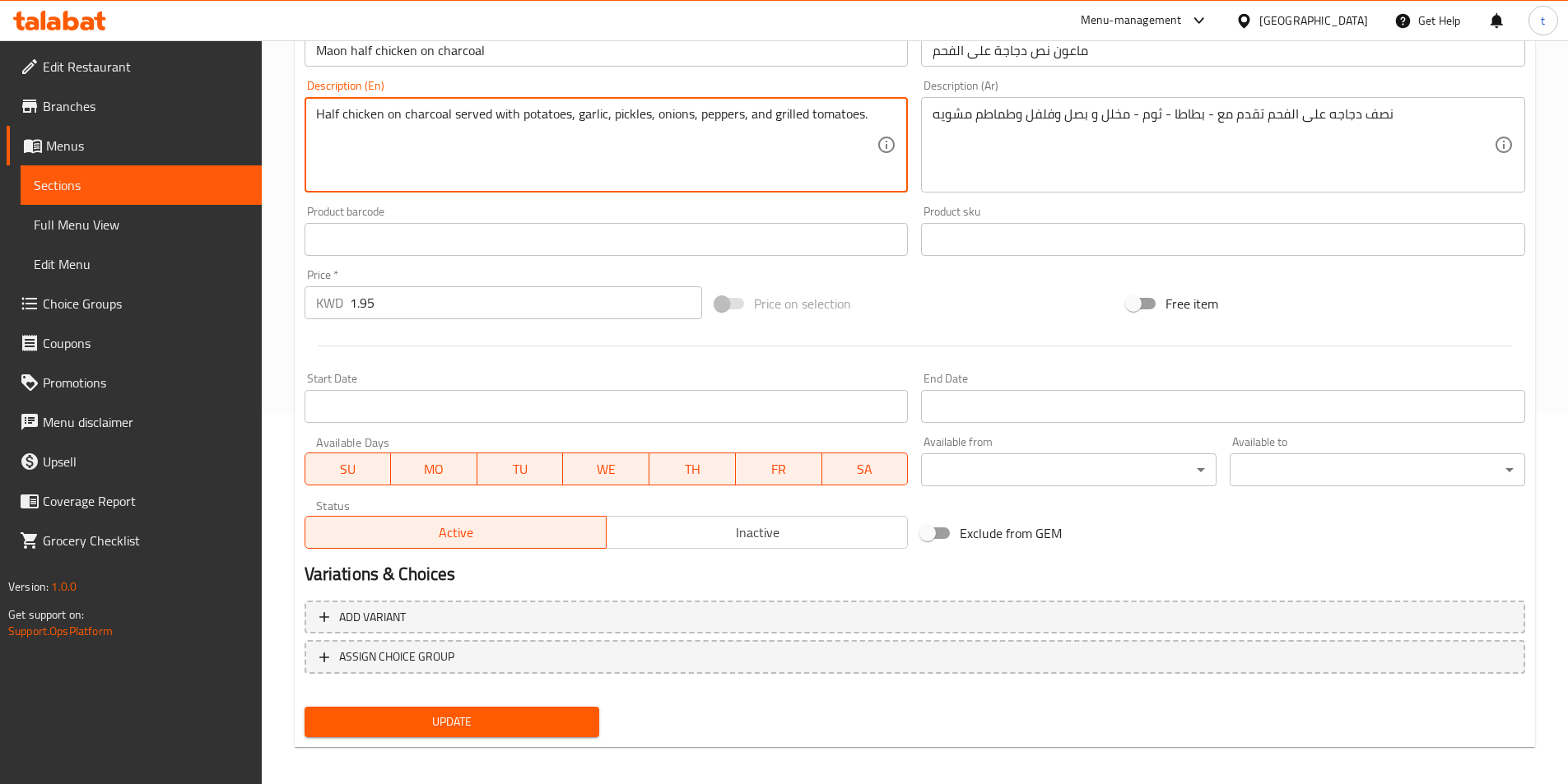
scroll to position [378, 0]
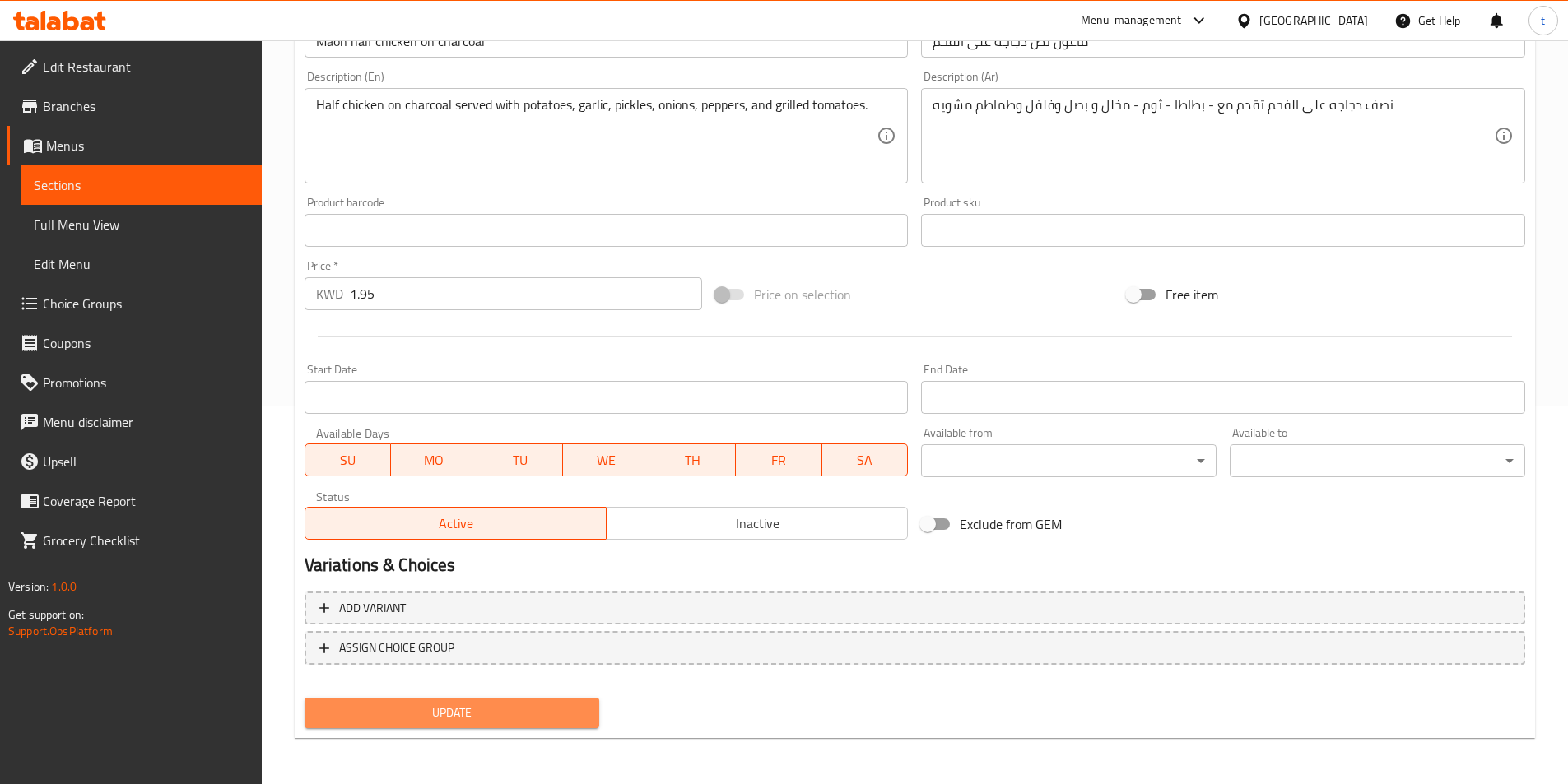
click at [494, 718] on span "Update" at bounding box center [453, 712] width 269 height 21
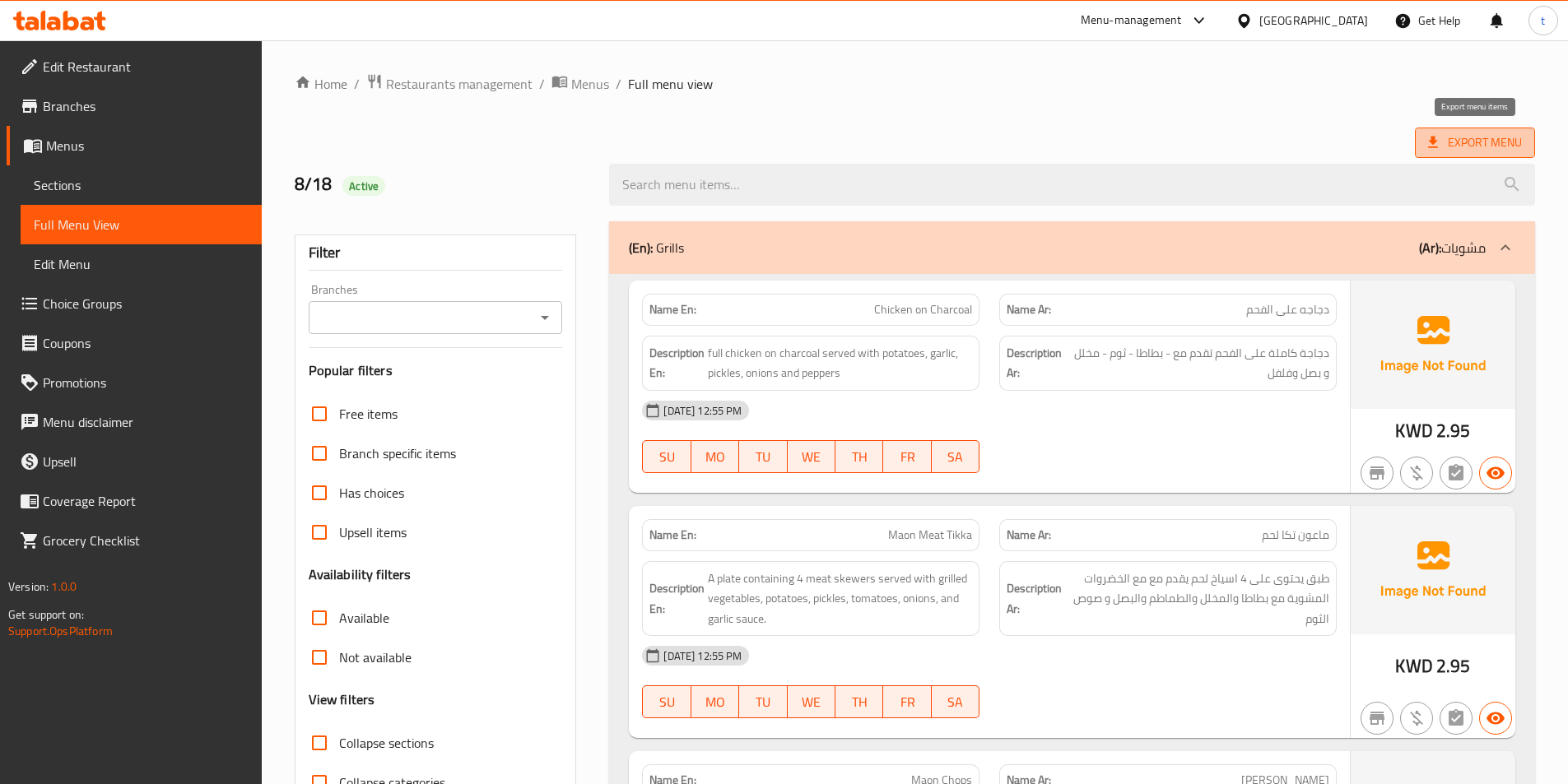
click at [1516, 154] on span "Export Menu" at bounding box center [1475, 142] width 121 height 31
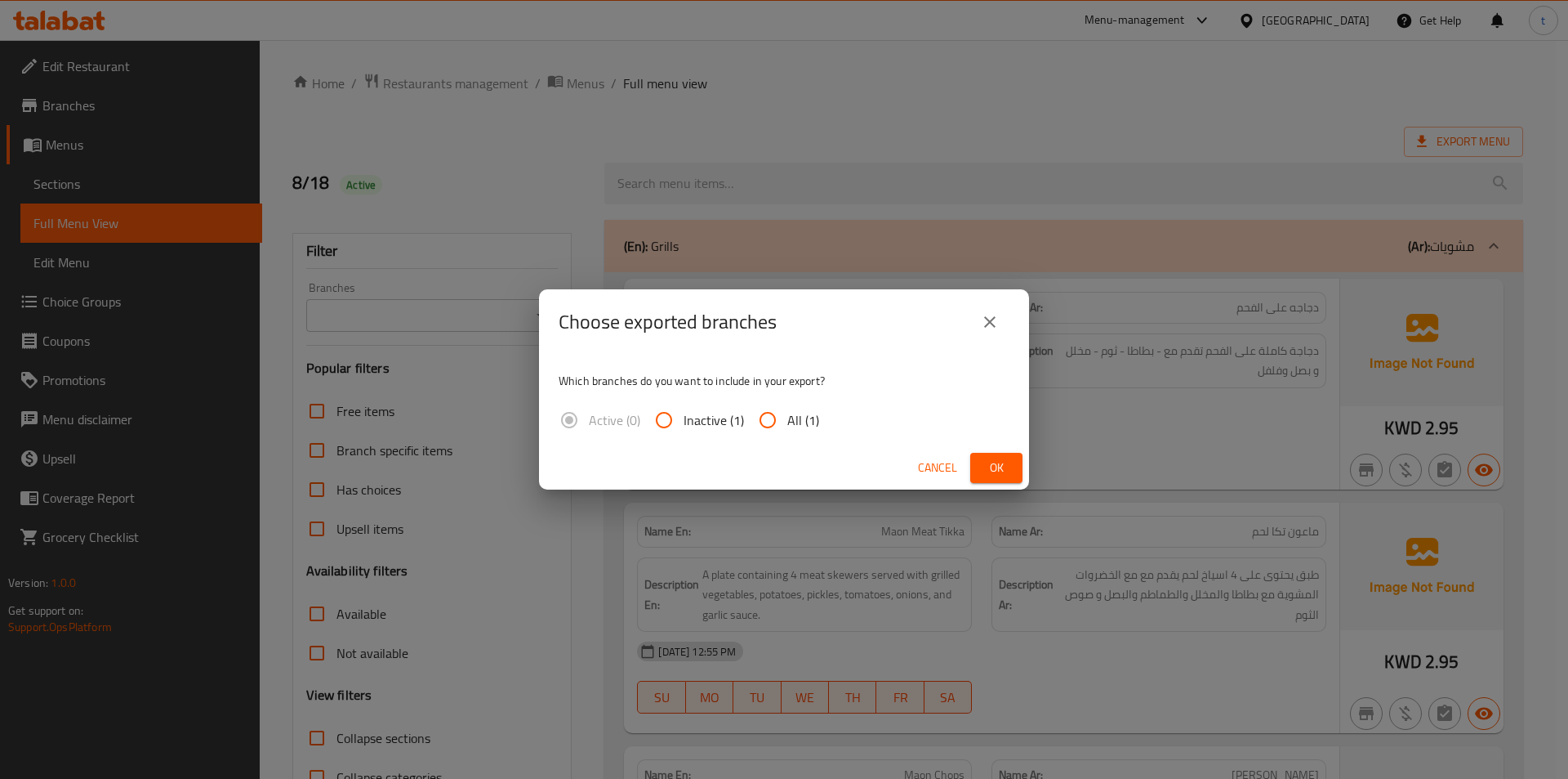
click at [757, 416] on input "All (1)" at bounding box center [768, 420] width 39 height 39
radio input "true"
click at [987, 462] on span "Ok" at bounding box center [996, 467] width 26 height 21
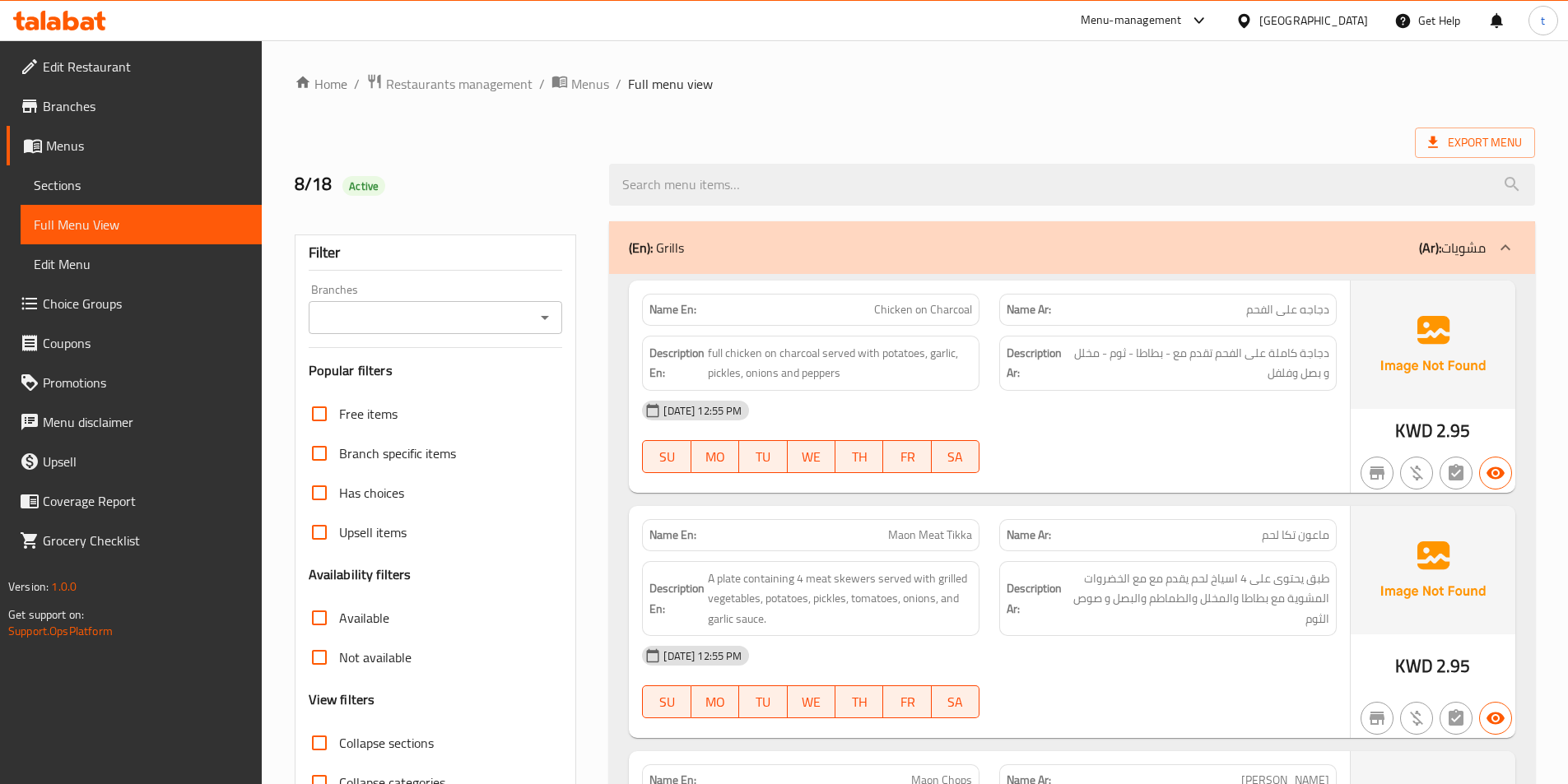
drag, startPoint x: 1003, startPoint y: 85, endPoint x: 988, endPoint y: 116, distance: 34.4
click at [1003, 85] on ol "Home / Restaurants management / Menus / Full menu view" at bounding box center [914, 84] width 1240 height 22
